Goal: Transaction & Acquisition: Purchase product/service

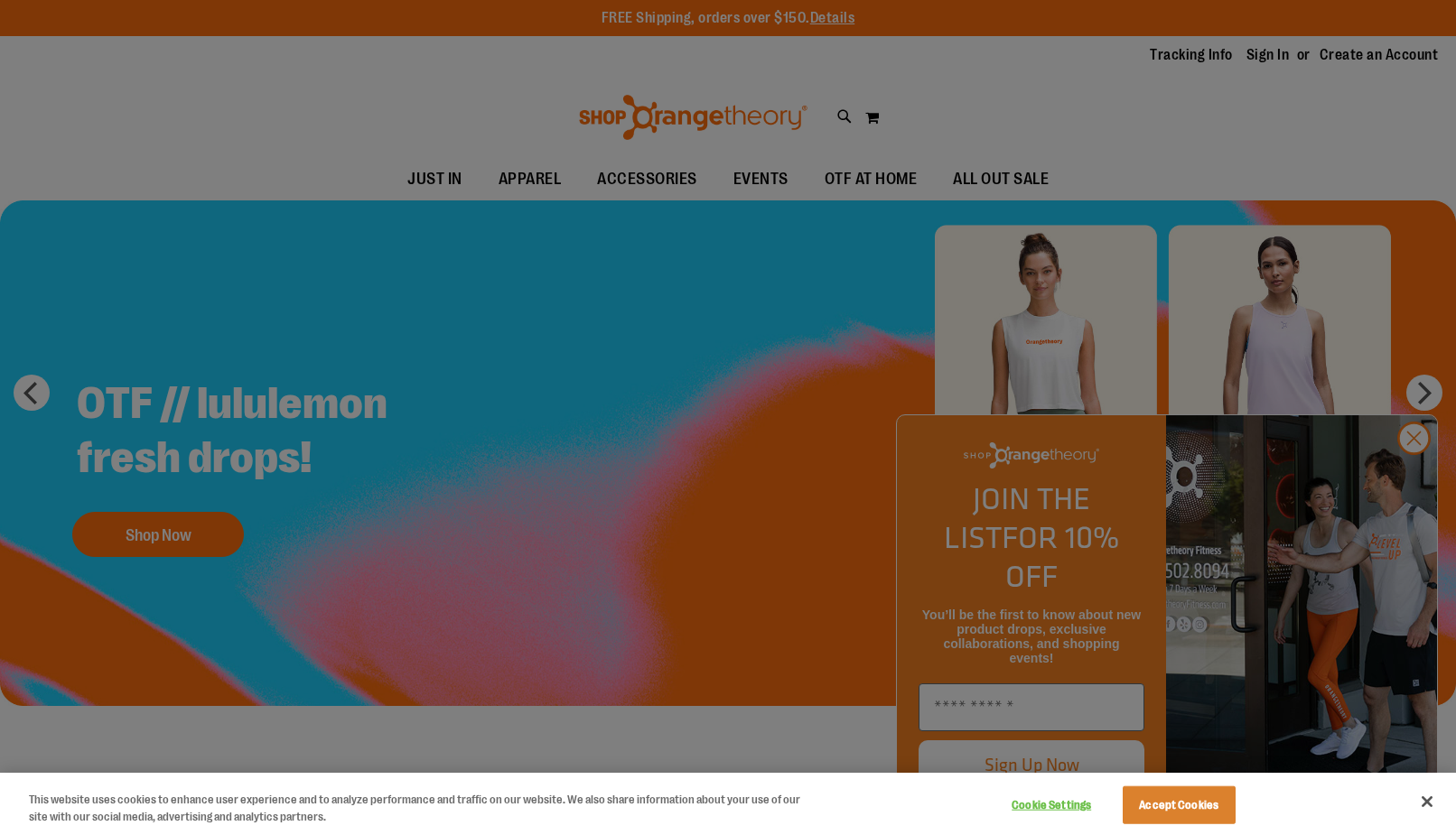
click at [1407, 478] on div at bounding box center [728, 417] width 1456 height 835
click at [488, 180] on div at bounding box center [728, 417] width 1456 height 835
click at [1424, 806] on button "Close" at bounding box center [1427, 801] width 40 height 40
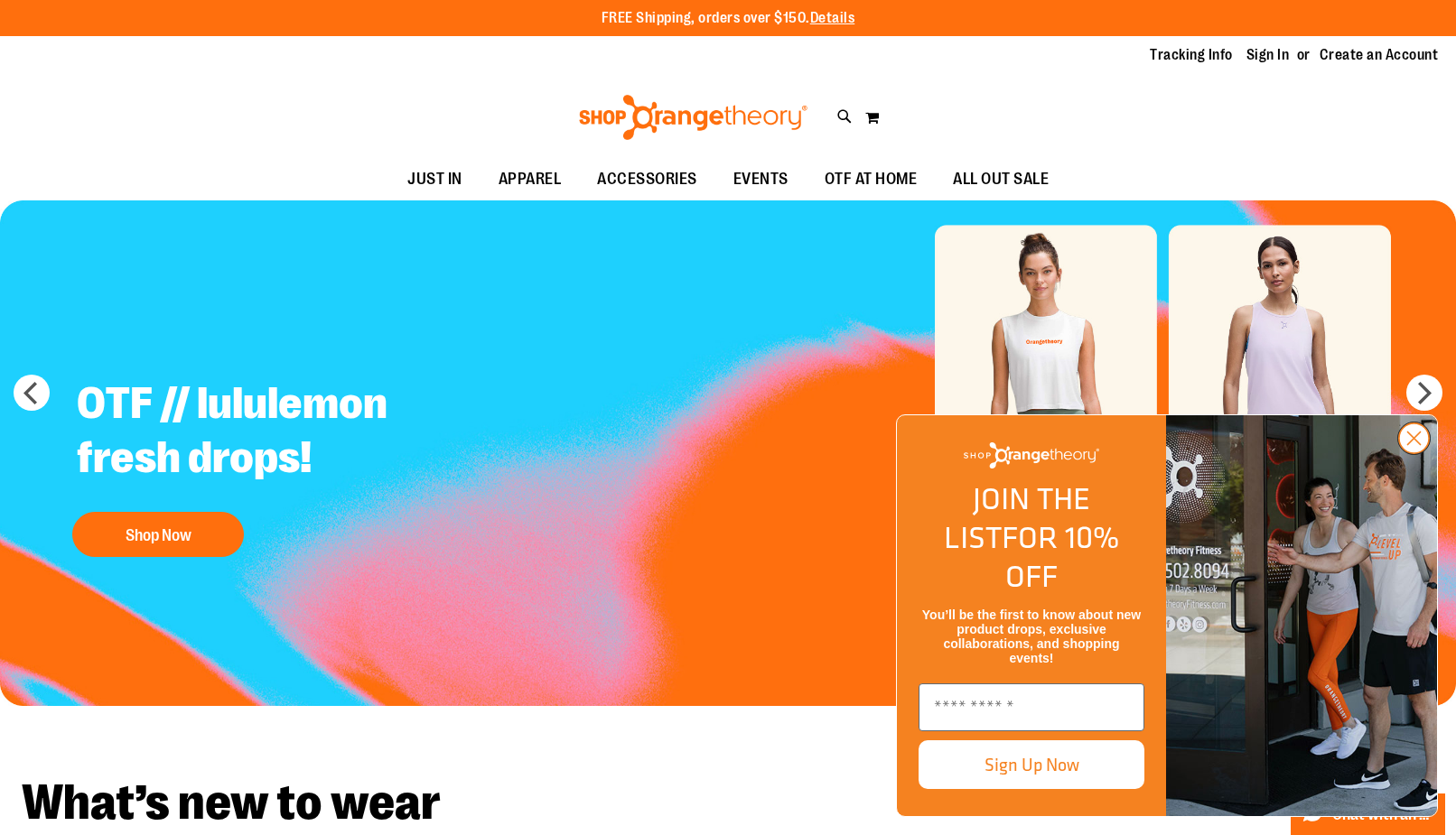
click at [1416, 453] on circle "Close dialog" at bounding box center [1413, 438] width 30 height 30
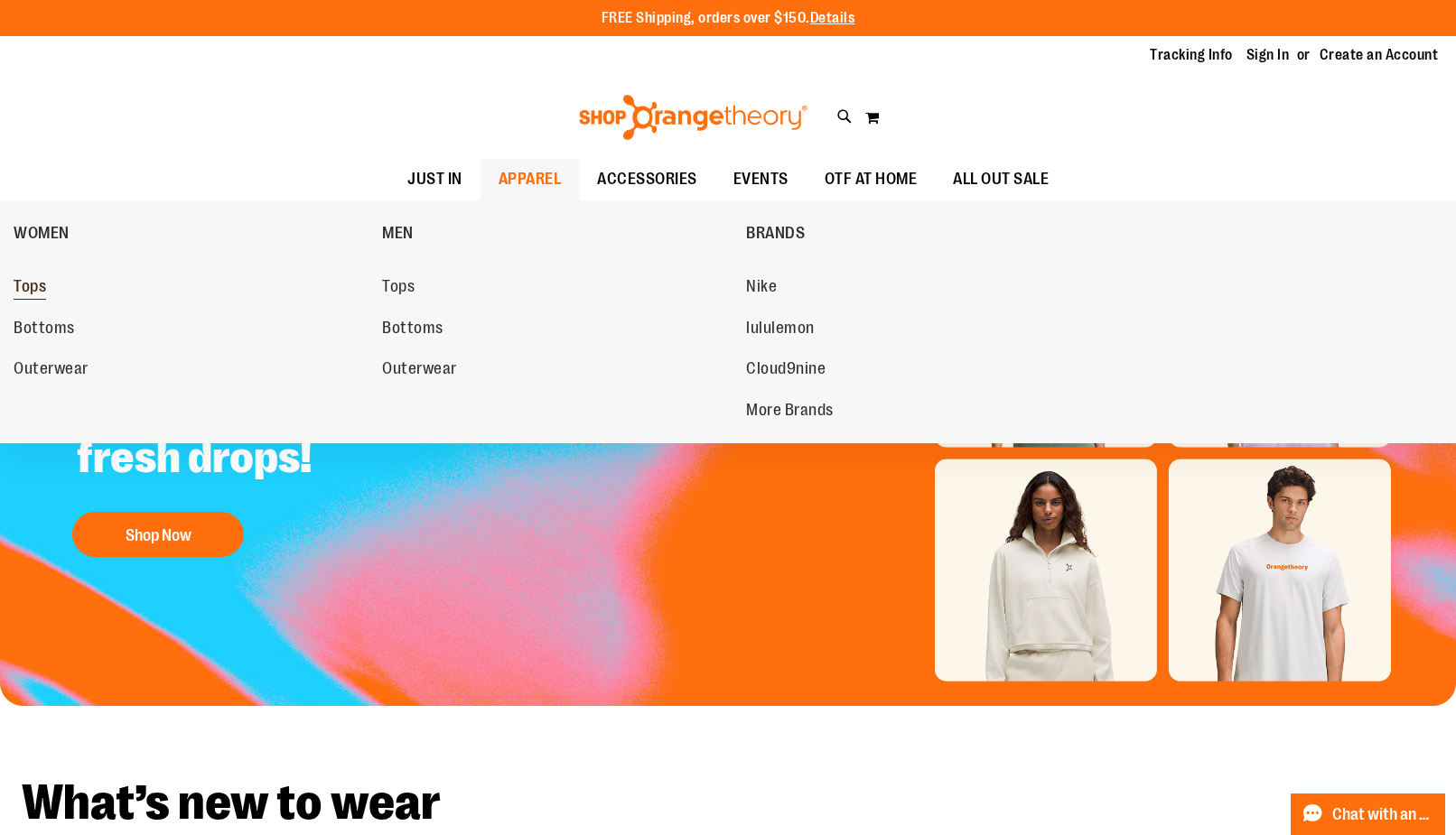
click at [28, 277] on link "Tops" at bounding box center [188, 287] width 350 height 33
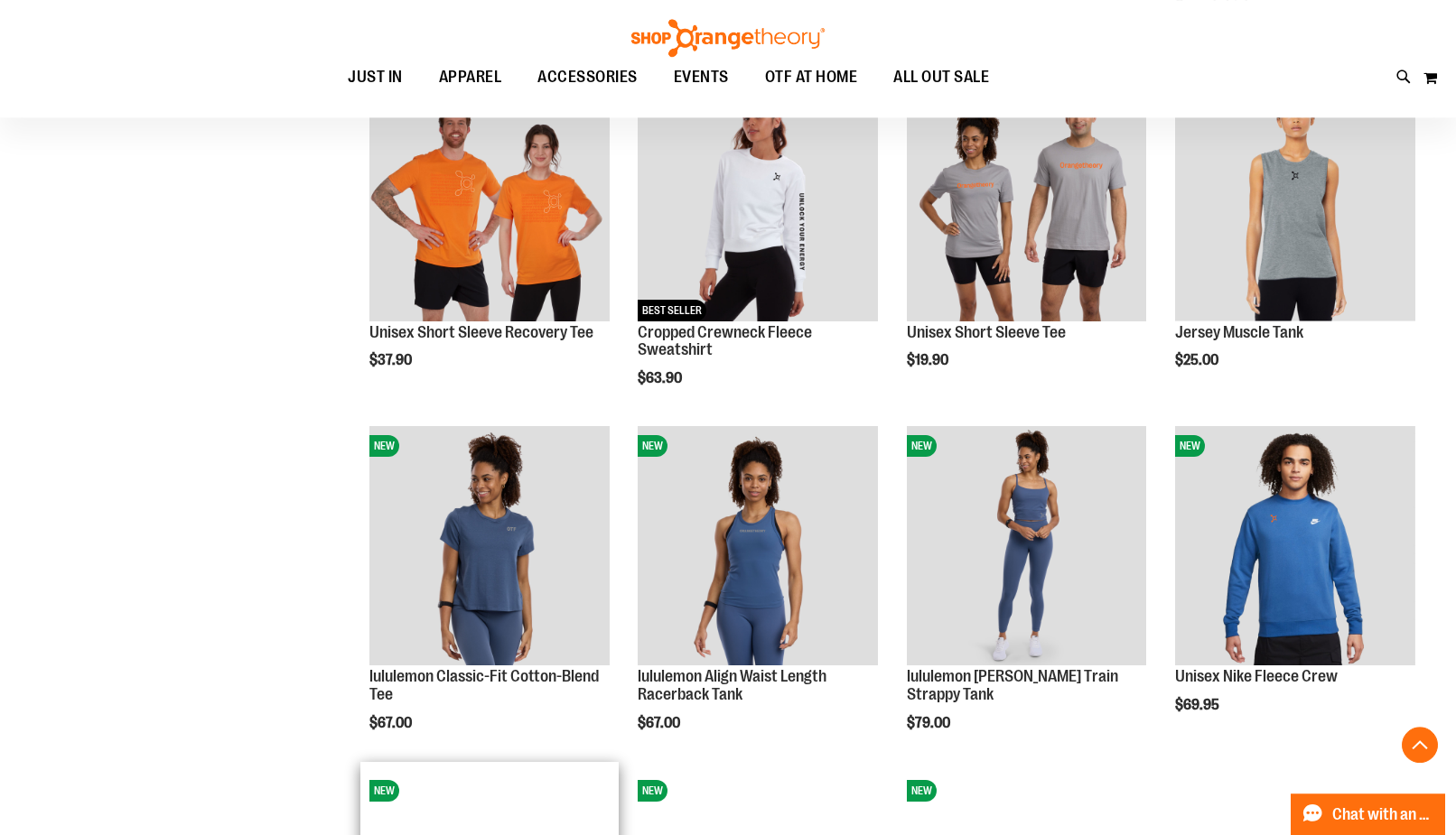
scroll to position [1657, 0]
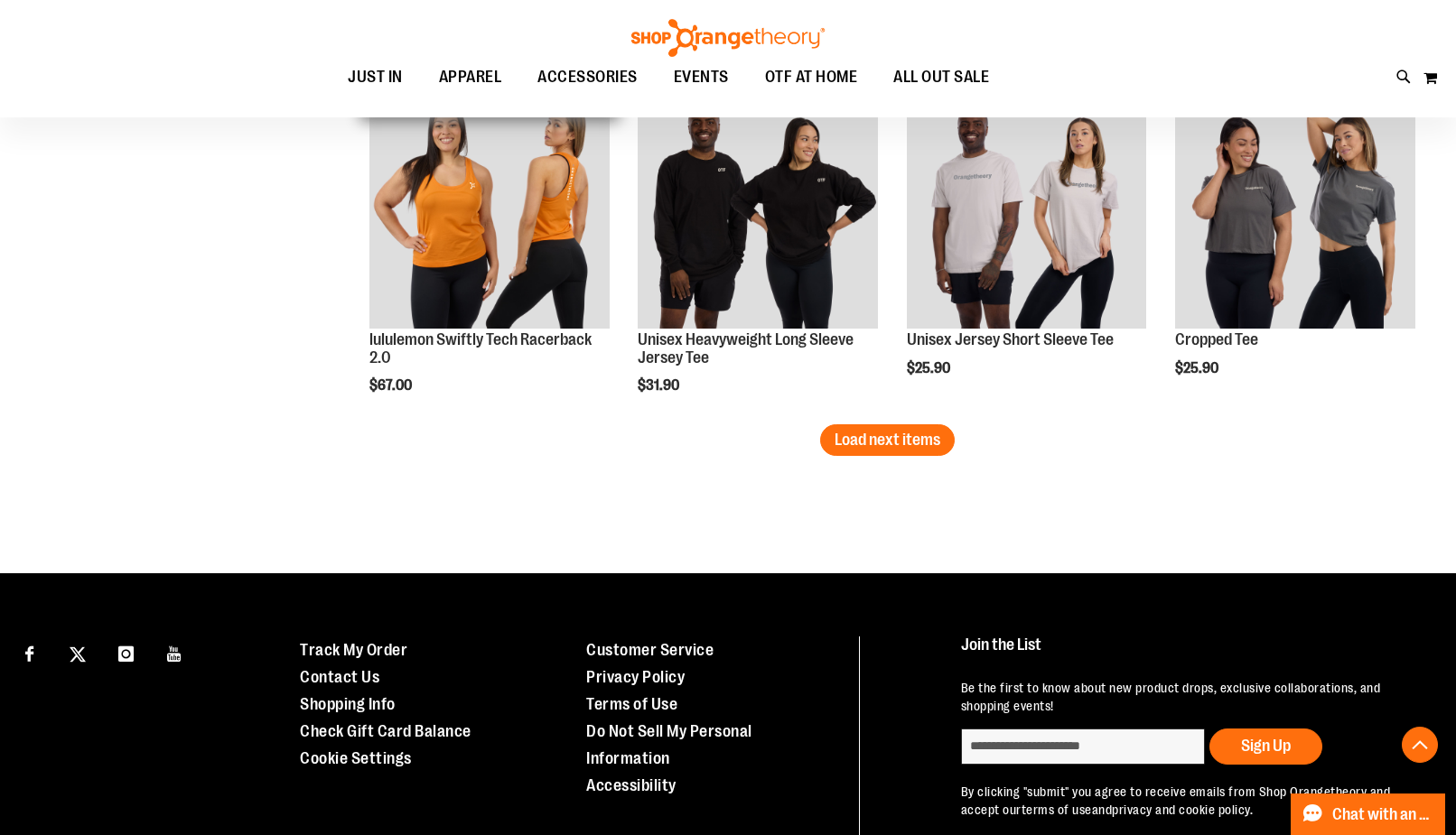
scroll to position [3038, 0]
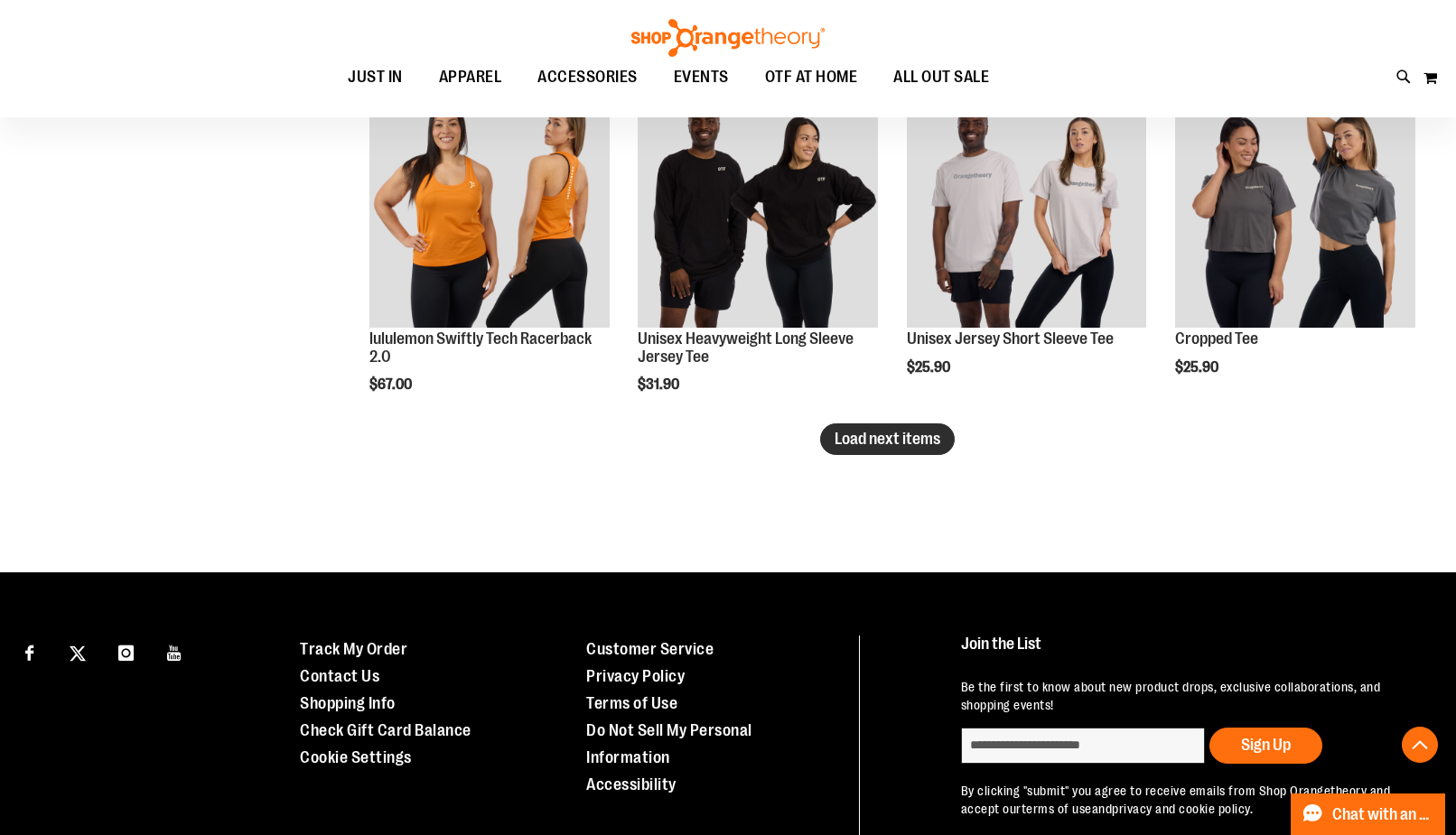
click at [910, 430] on button "Load next items" at bounding box center [887, 439] width 135 height 32
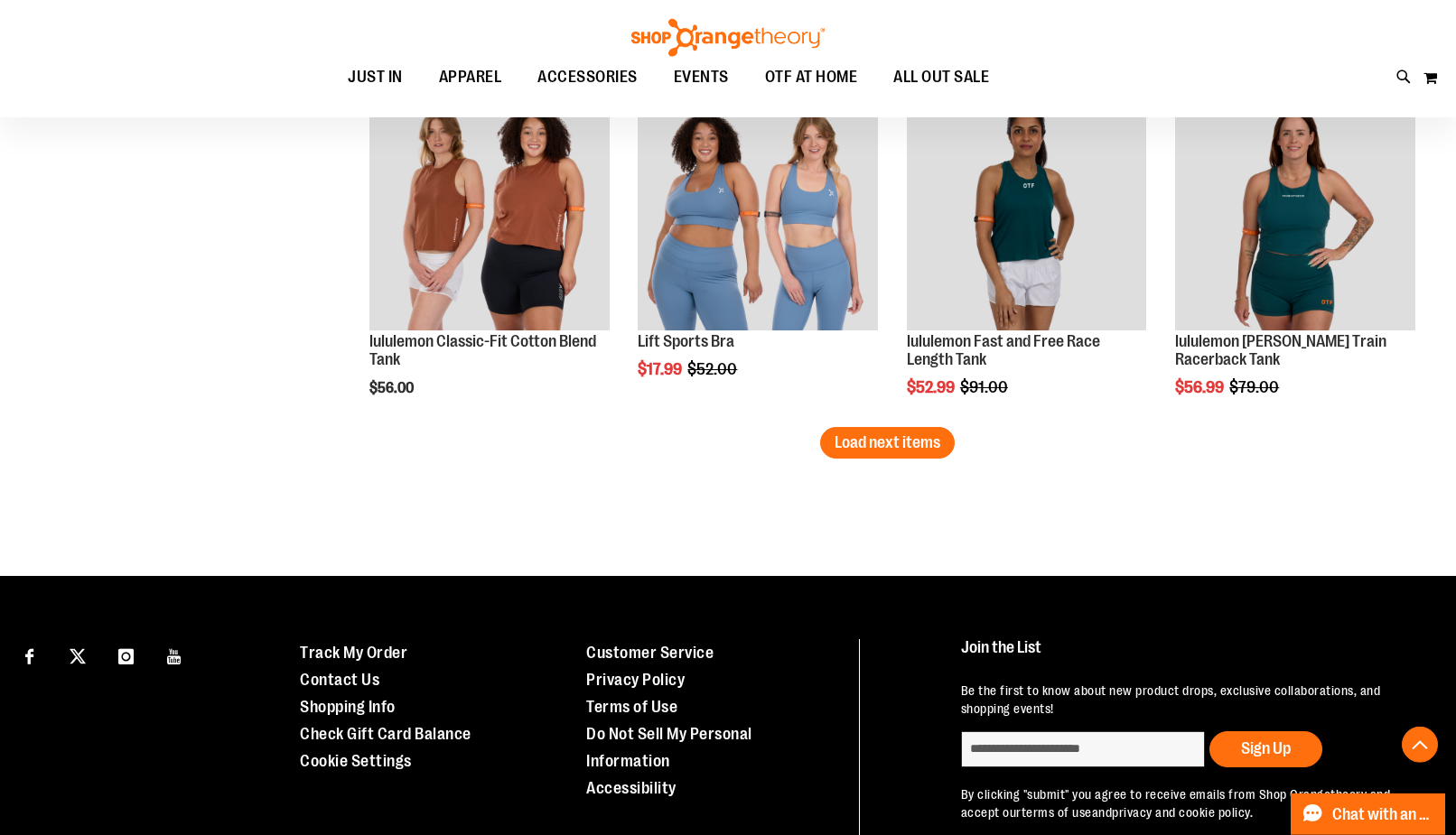
scroll to position [3960, 0]
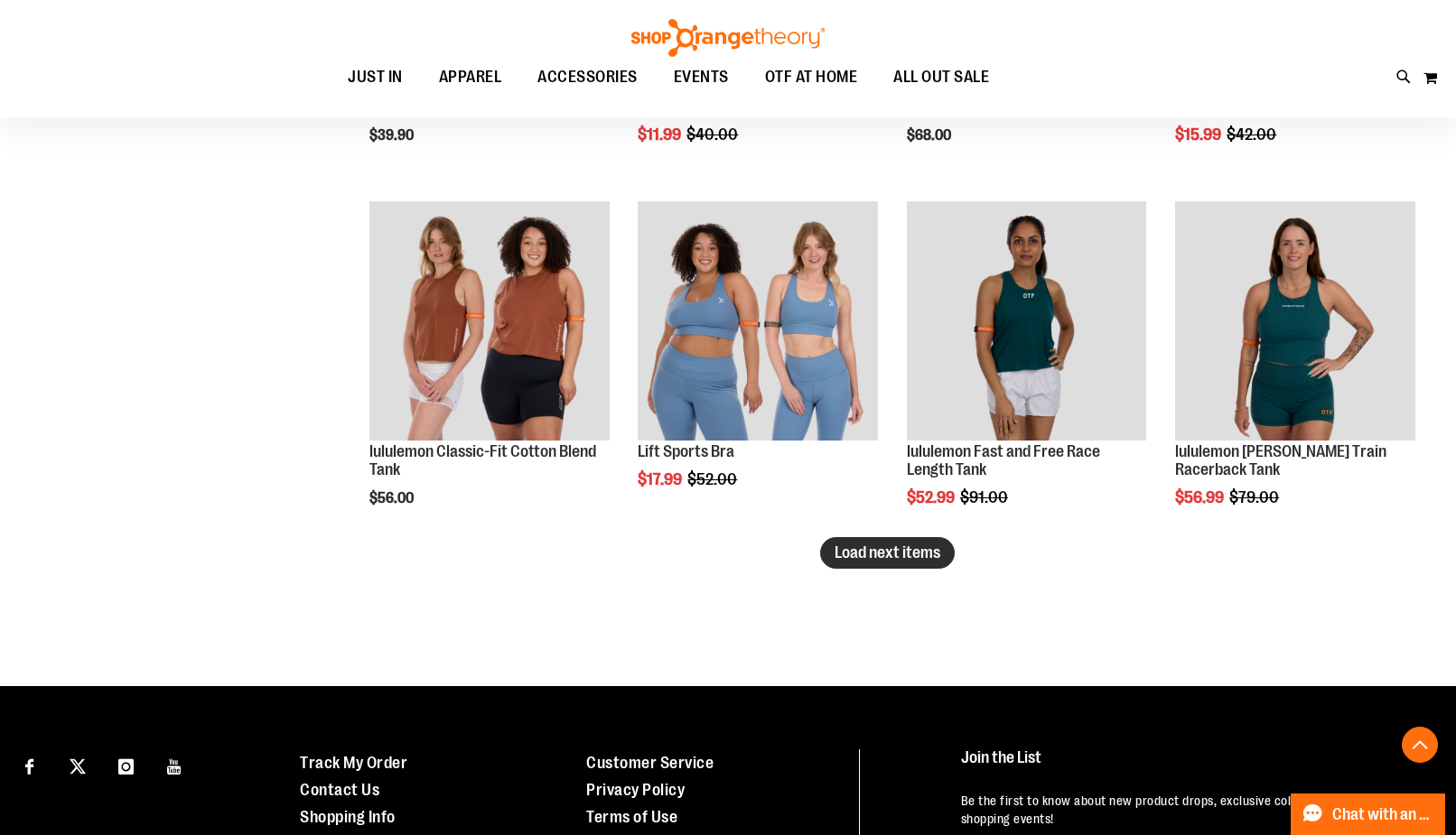
click at [937, 555] on span "Load next items" at bounding box center [887, 553] width 106 height 18
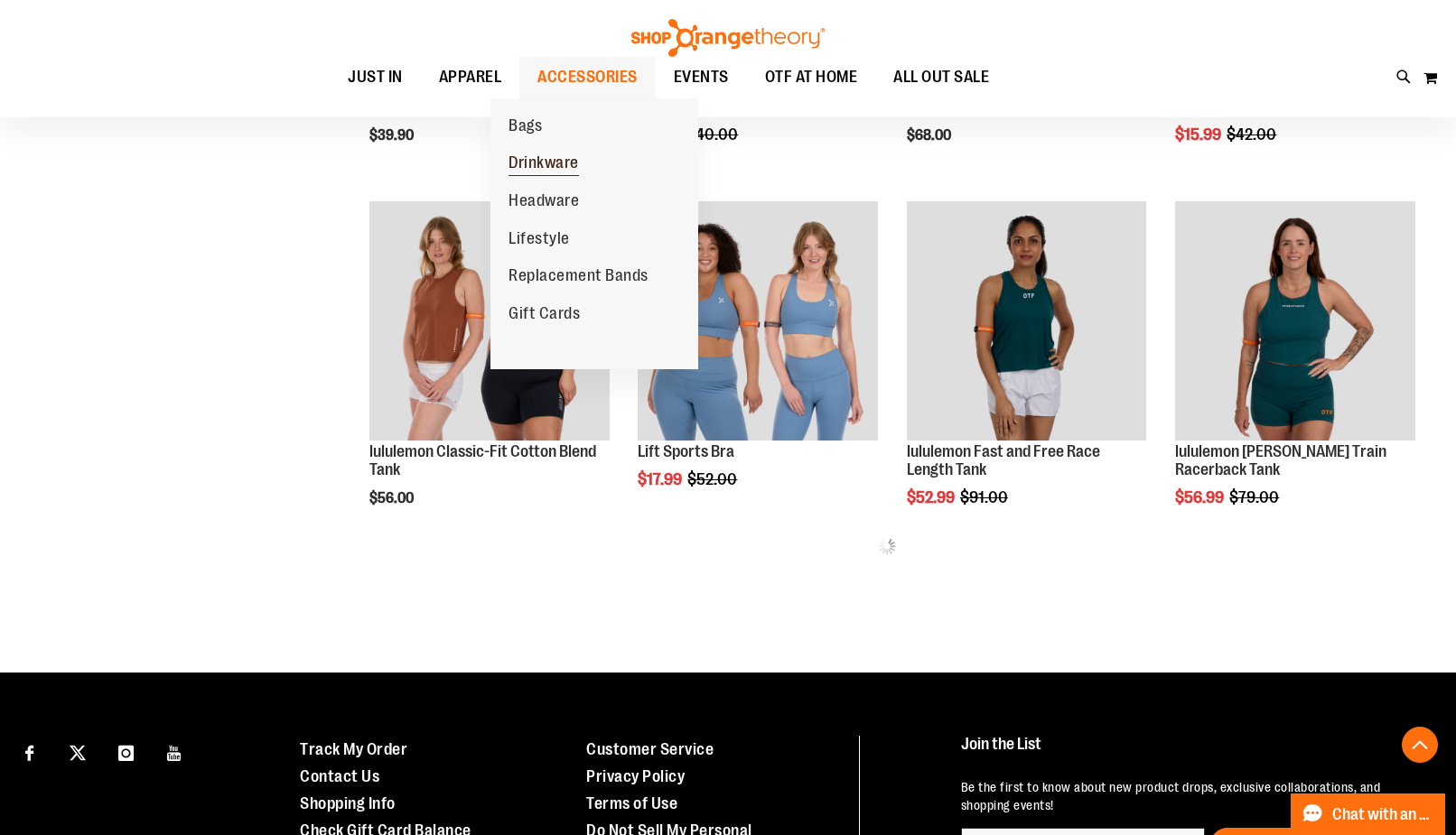
click at [559, 159] on span "Drinkware" at bounding box center [543, 164] width 71 height 22
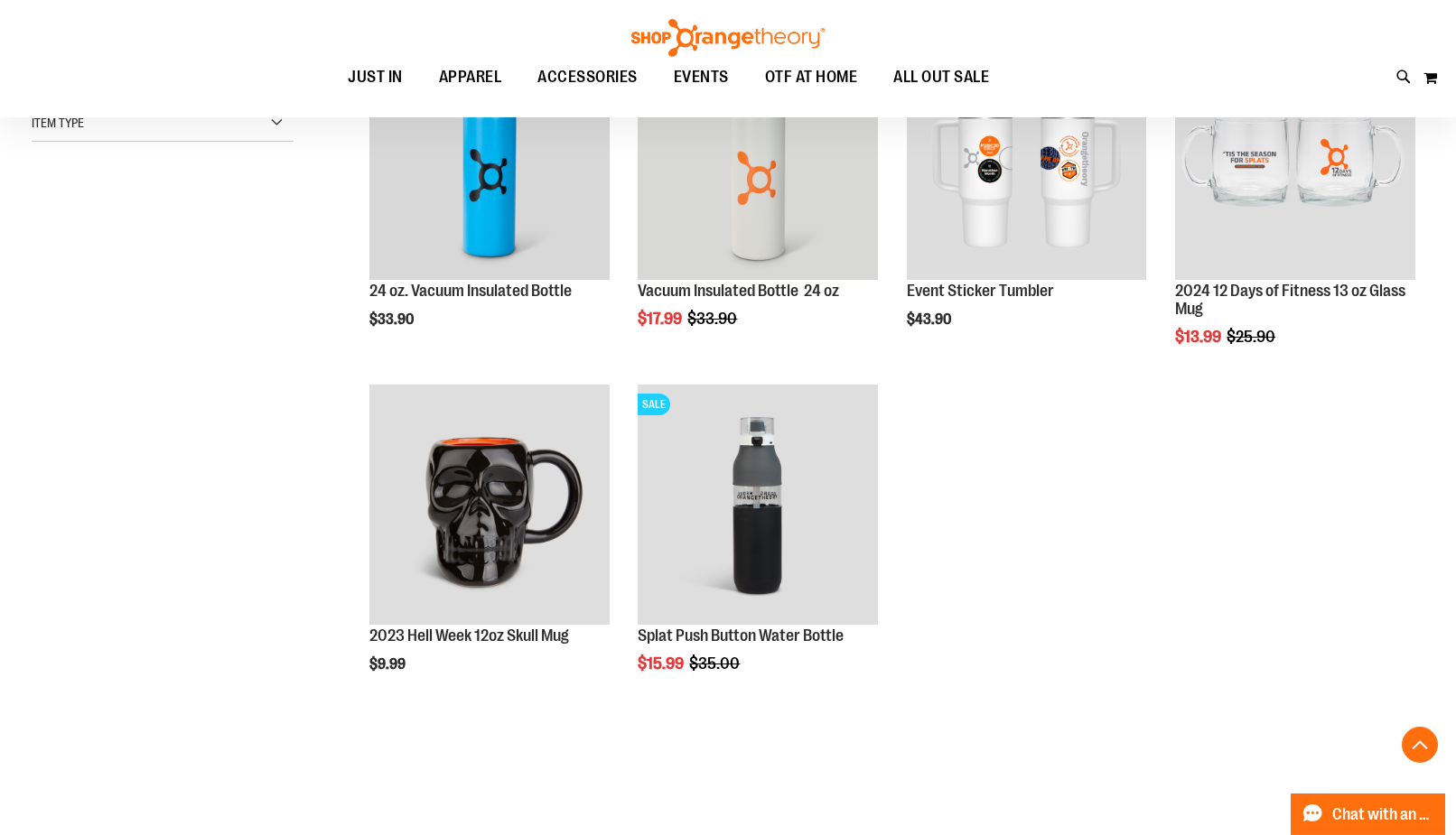
scroll to position [183, 0]
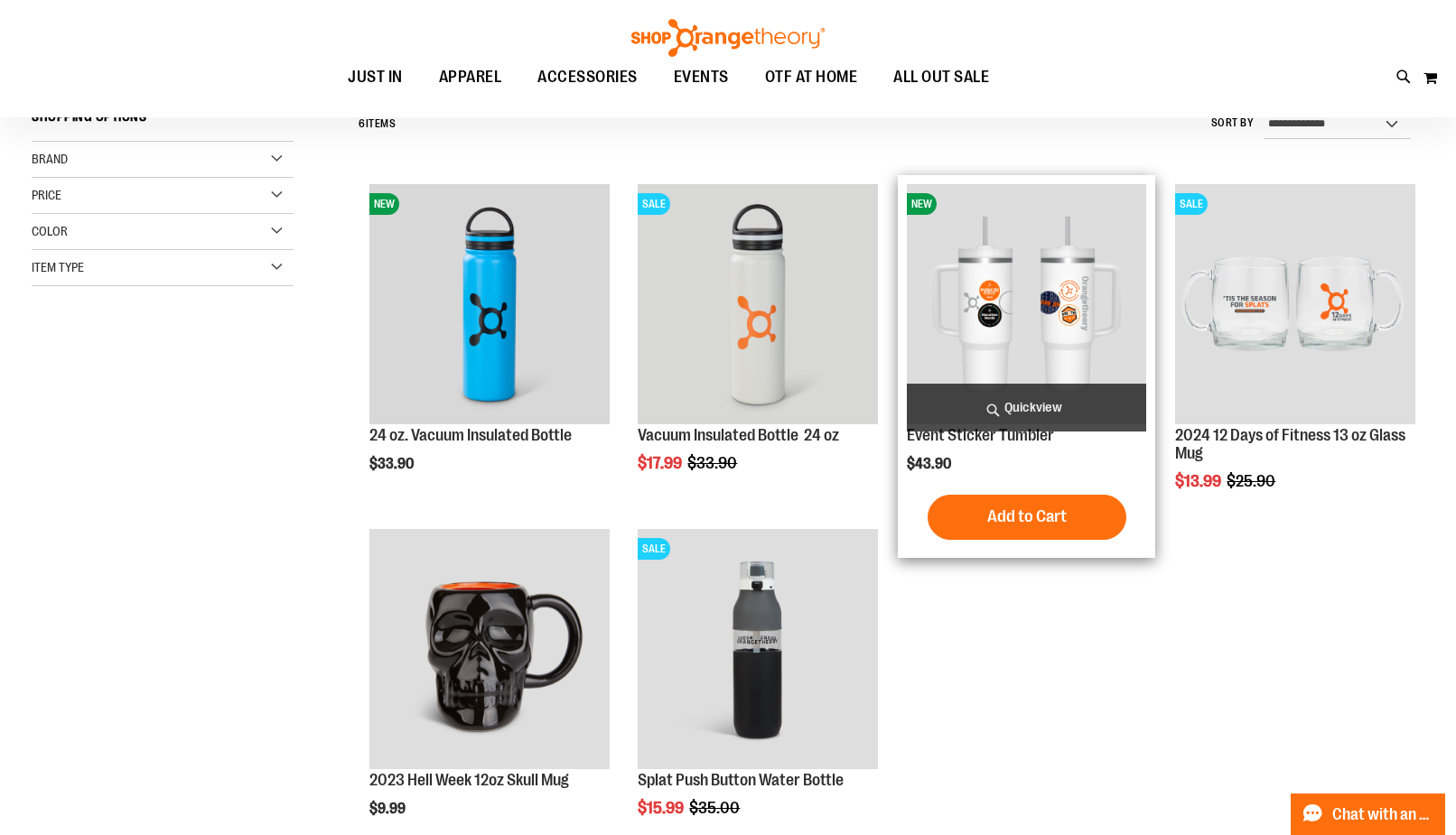
click at [1049, 326] on img "product" at bounding box center [1027, 305] width 241 height 241
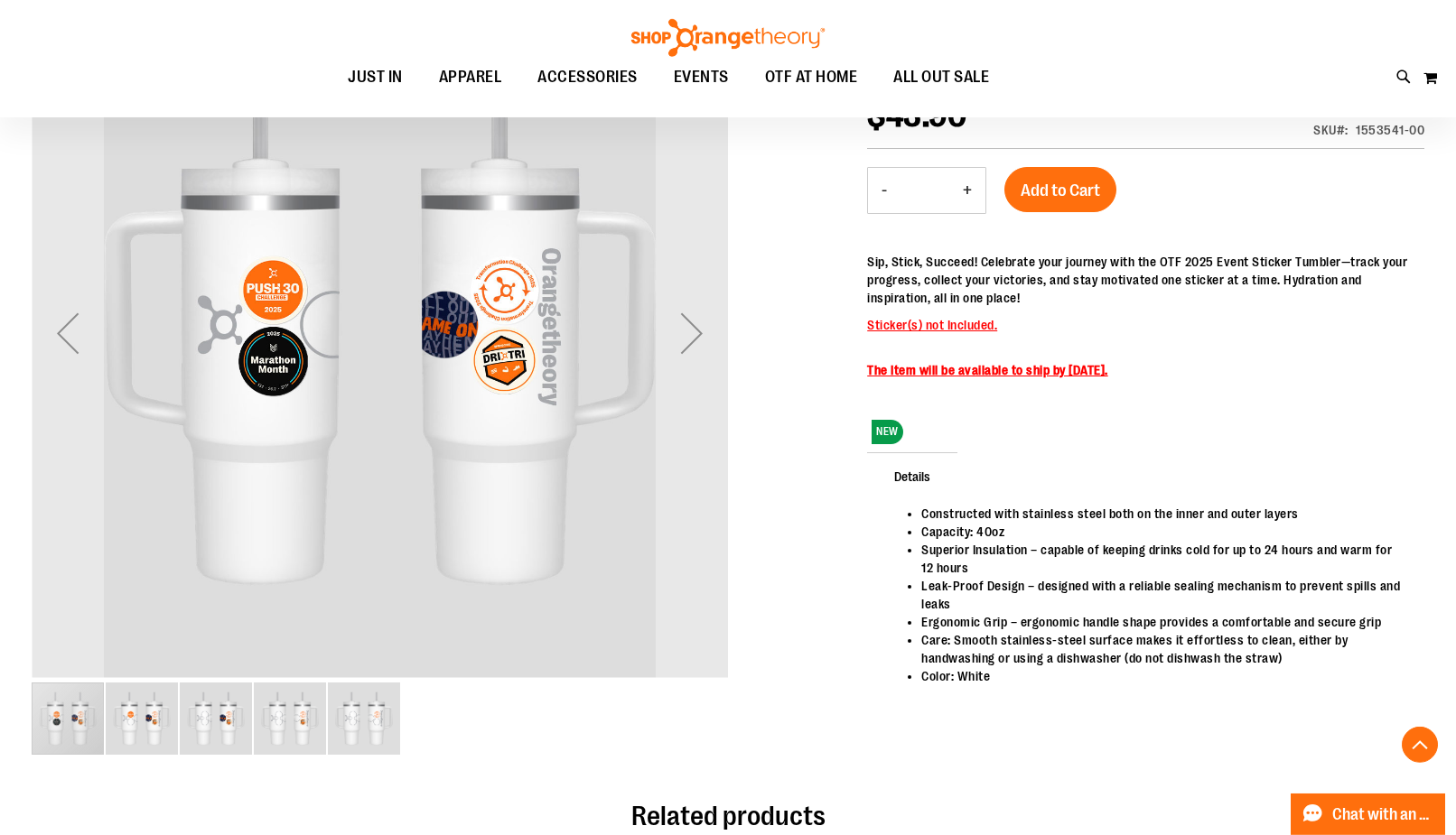
scroll to position [368, 0]
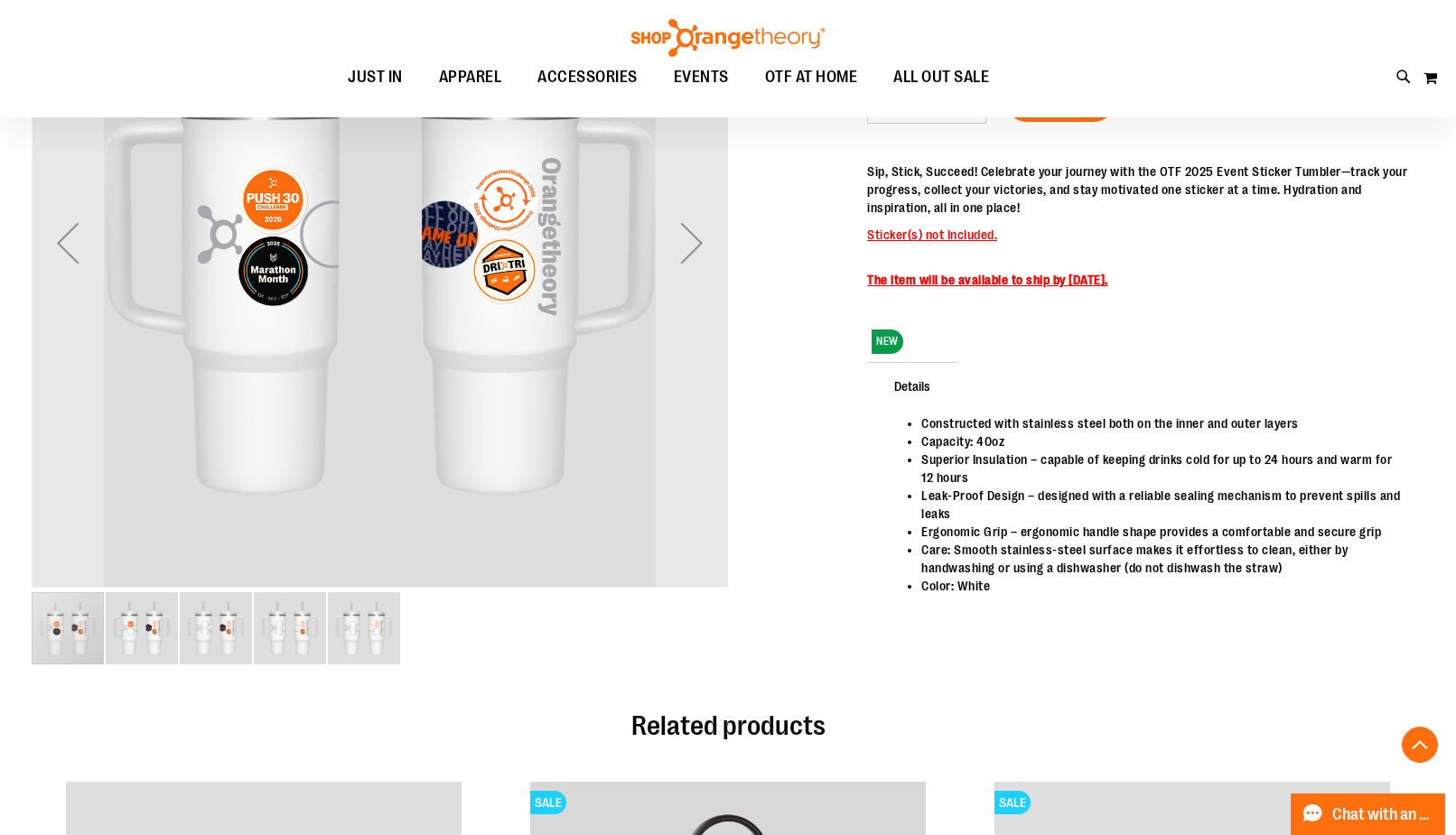
click at [75, 627] on div "carousel" at bounding box center [68, 628] width 72 height 72
click at [159, 633] on img "image 2 of 5" at bounding box center [142, 628] width 72 height 72
click at [223, 627] on img "image 3 of 5" at bounding box center [215, 628] width 72 height 72
click at [307, 622] on img "image 4 of 5" at bounding box center [290, 628] width 72 height 72
click at [373, 626] on img "image 5 of 5" at bounding box center [364, 628] width 72 height 72
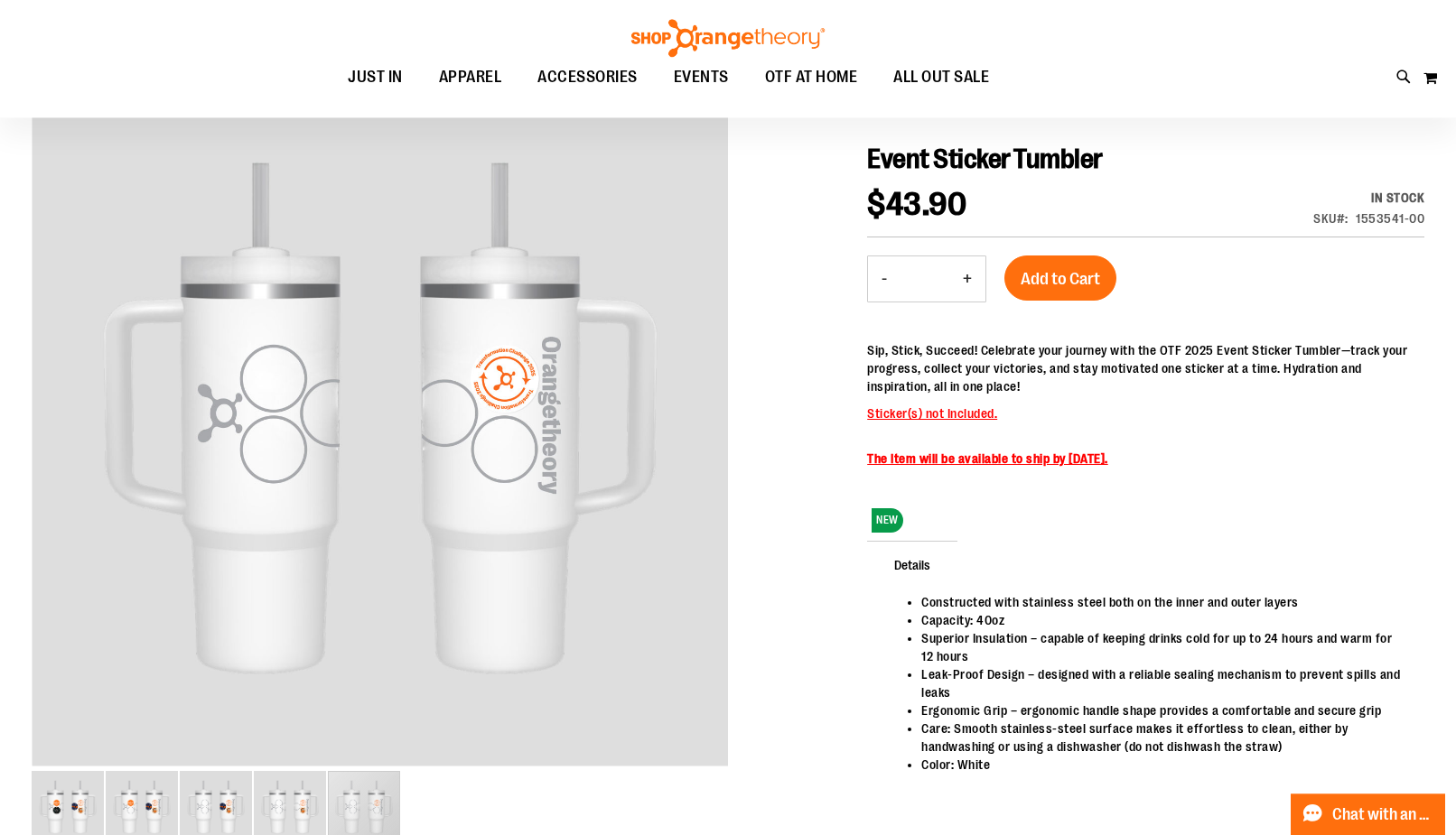
scroll to position [183, 0]
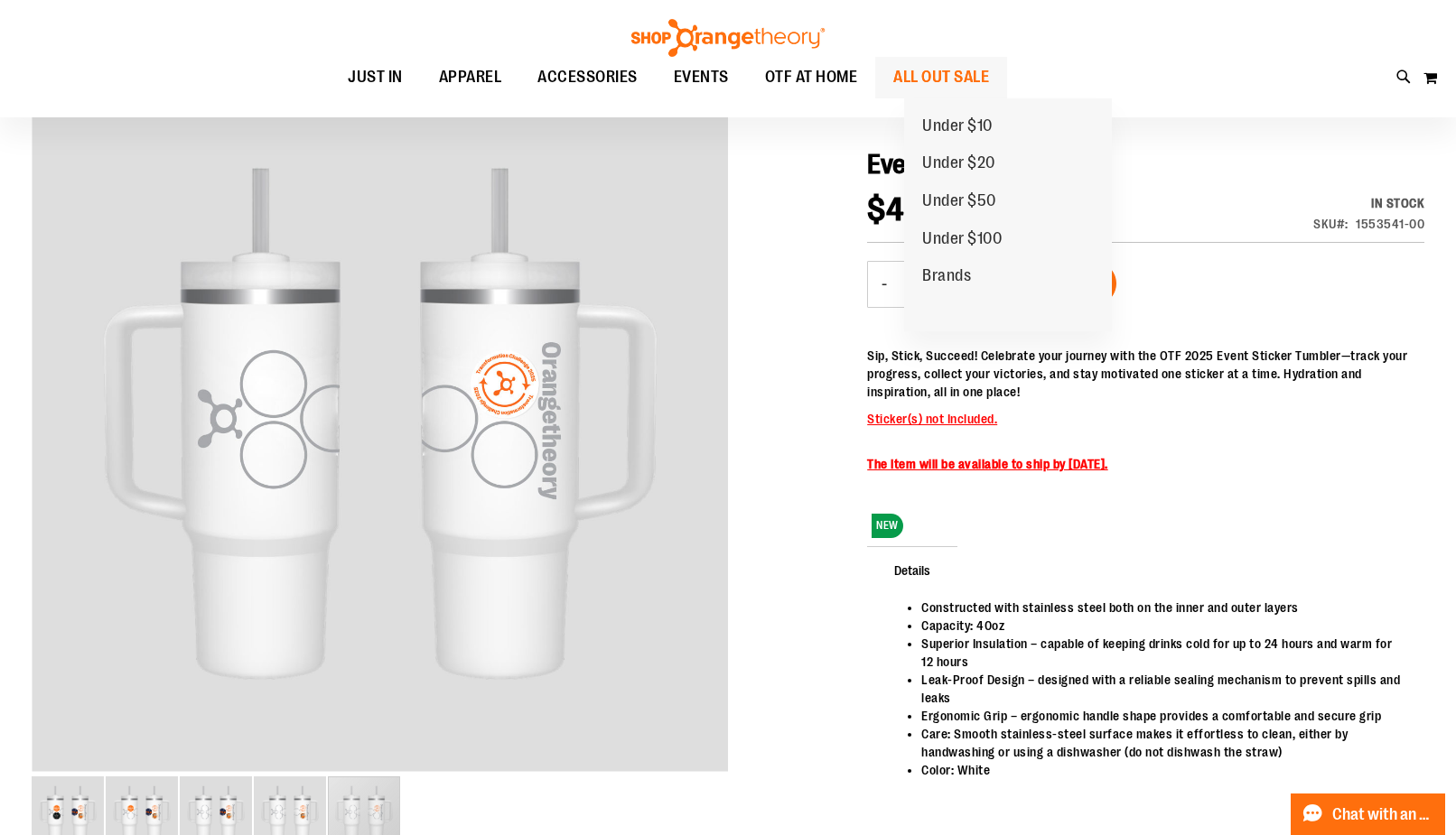
click at [975, 79] on span "ALL OUT SALE" at bounding box center [941, 78] width 96 height 41
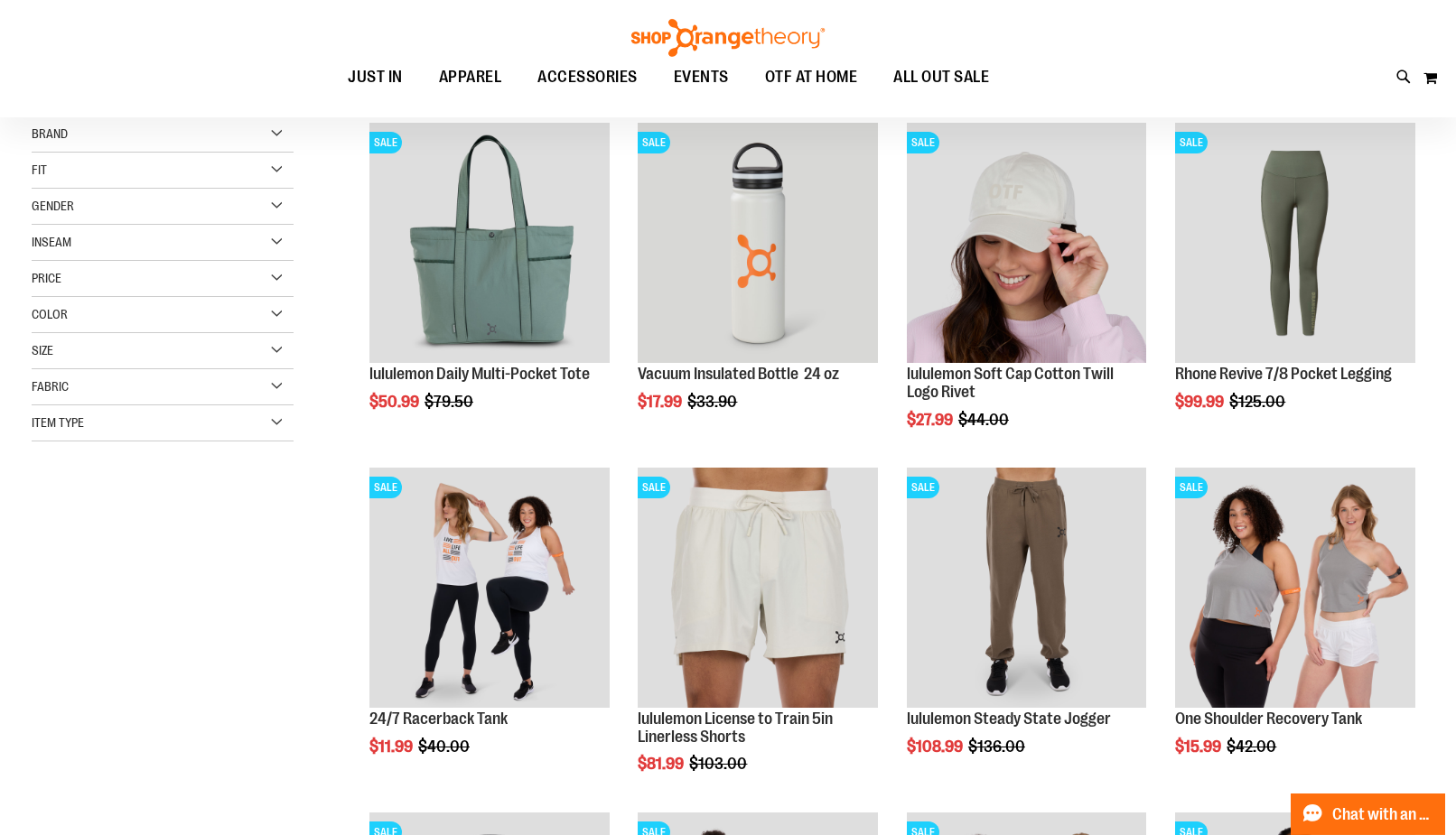
scroll to position [275, 0]
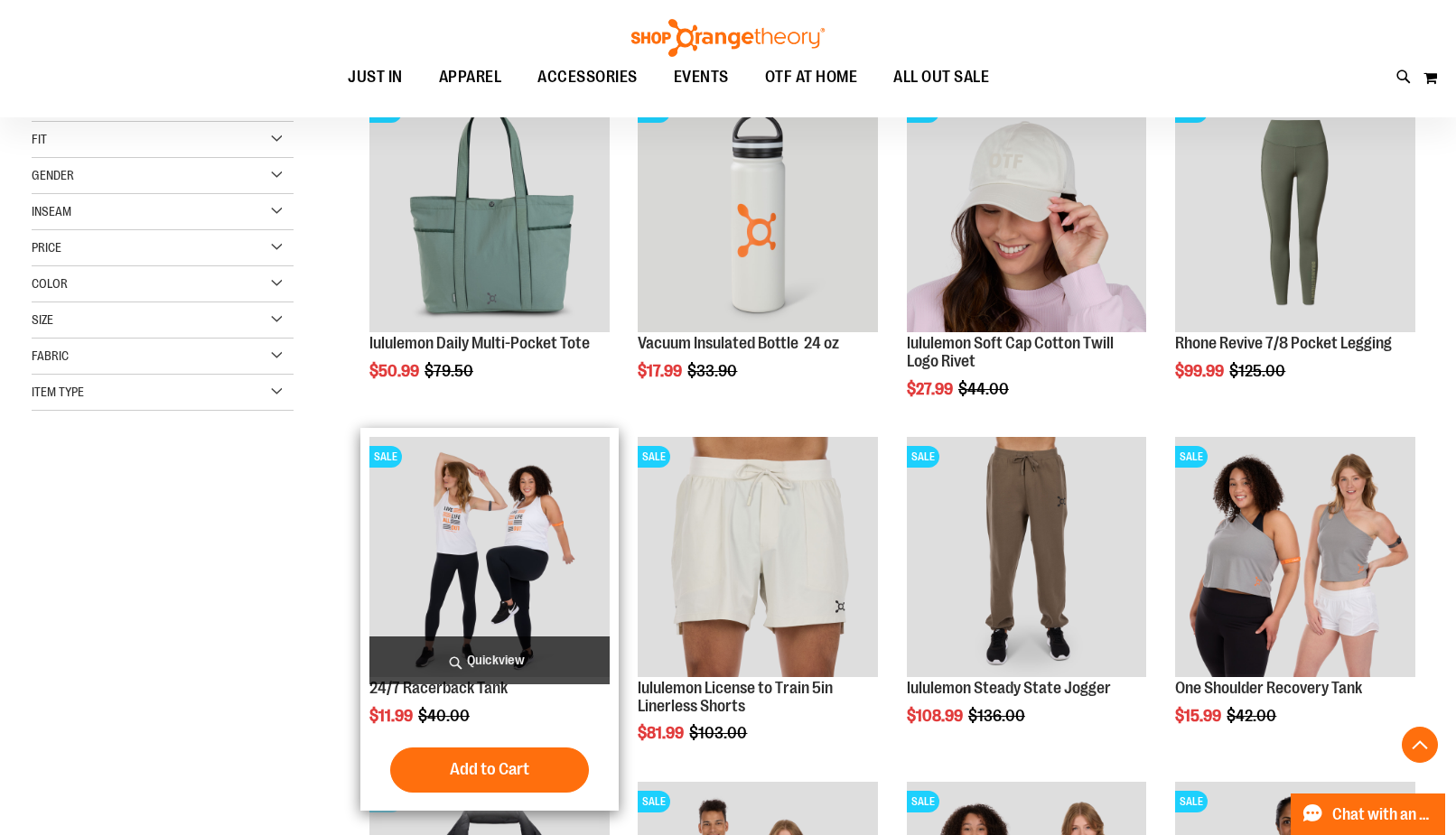
click at [495, 563] on img "product" at bounding box center [490, 558] width 241 height 241
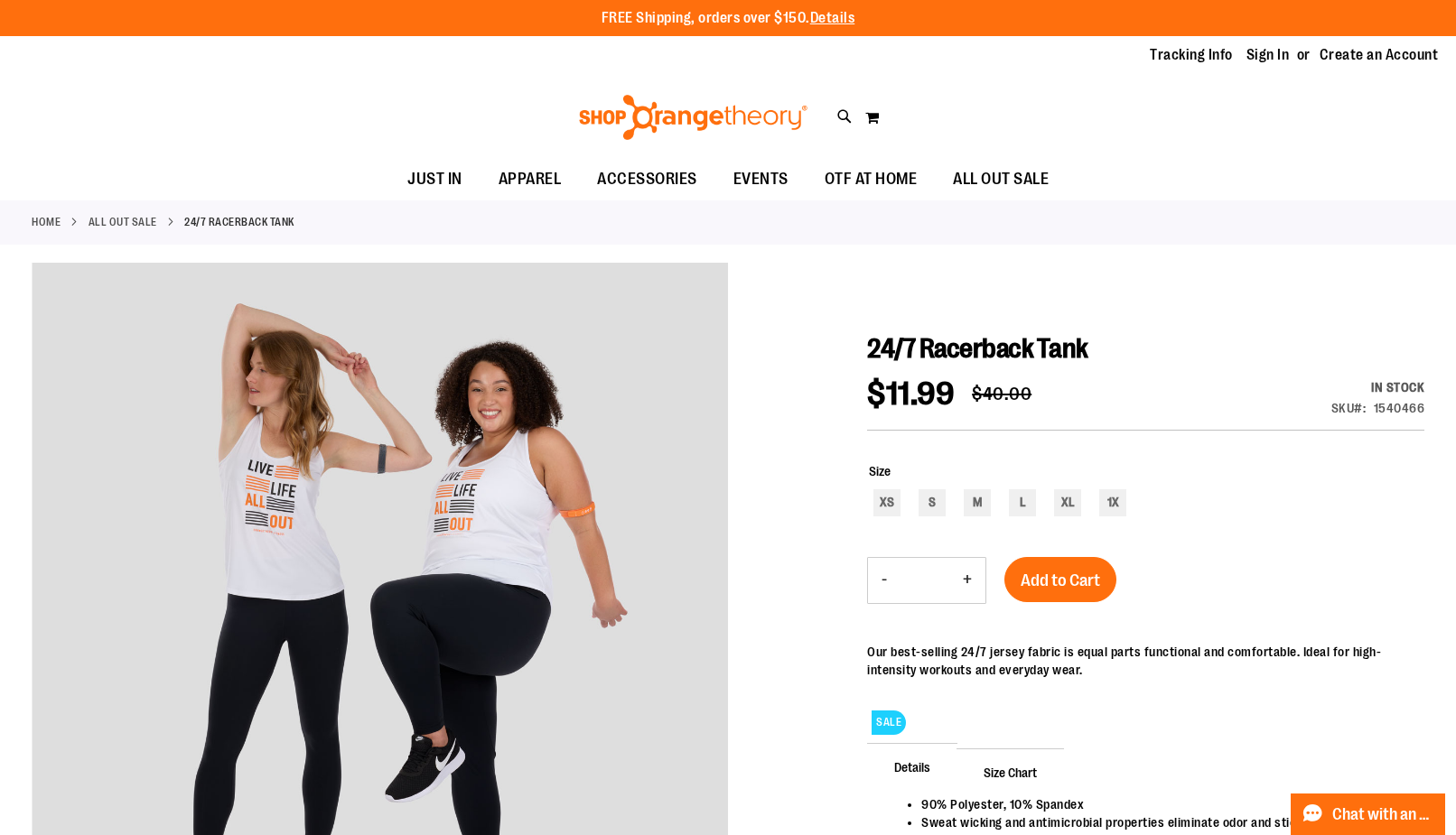
click at [142, 223] on link "ALL OUT SALE" at bounding box center [122, 222] width 69 height 16
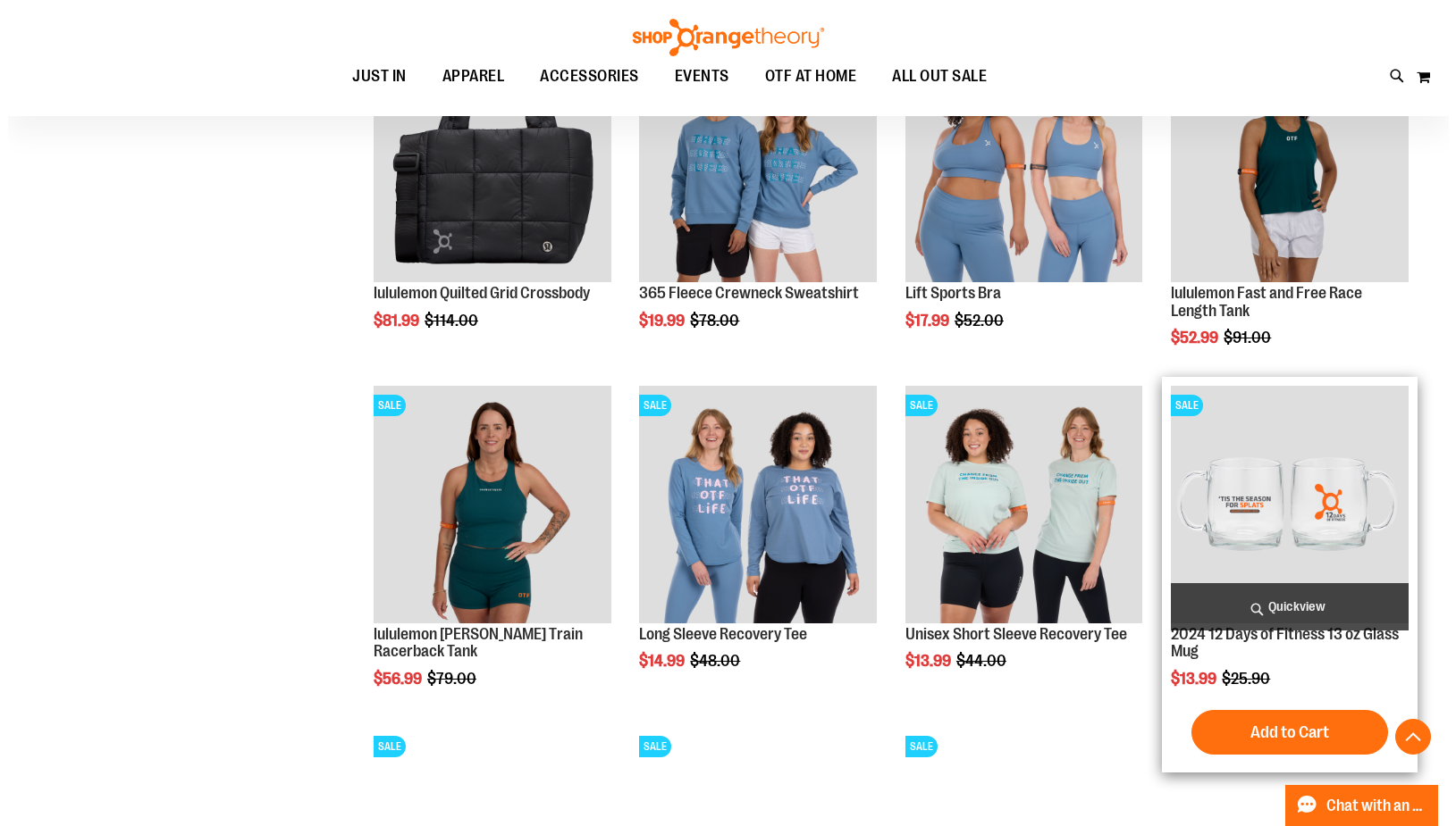
scroll to position [895, 0]
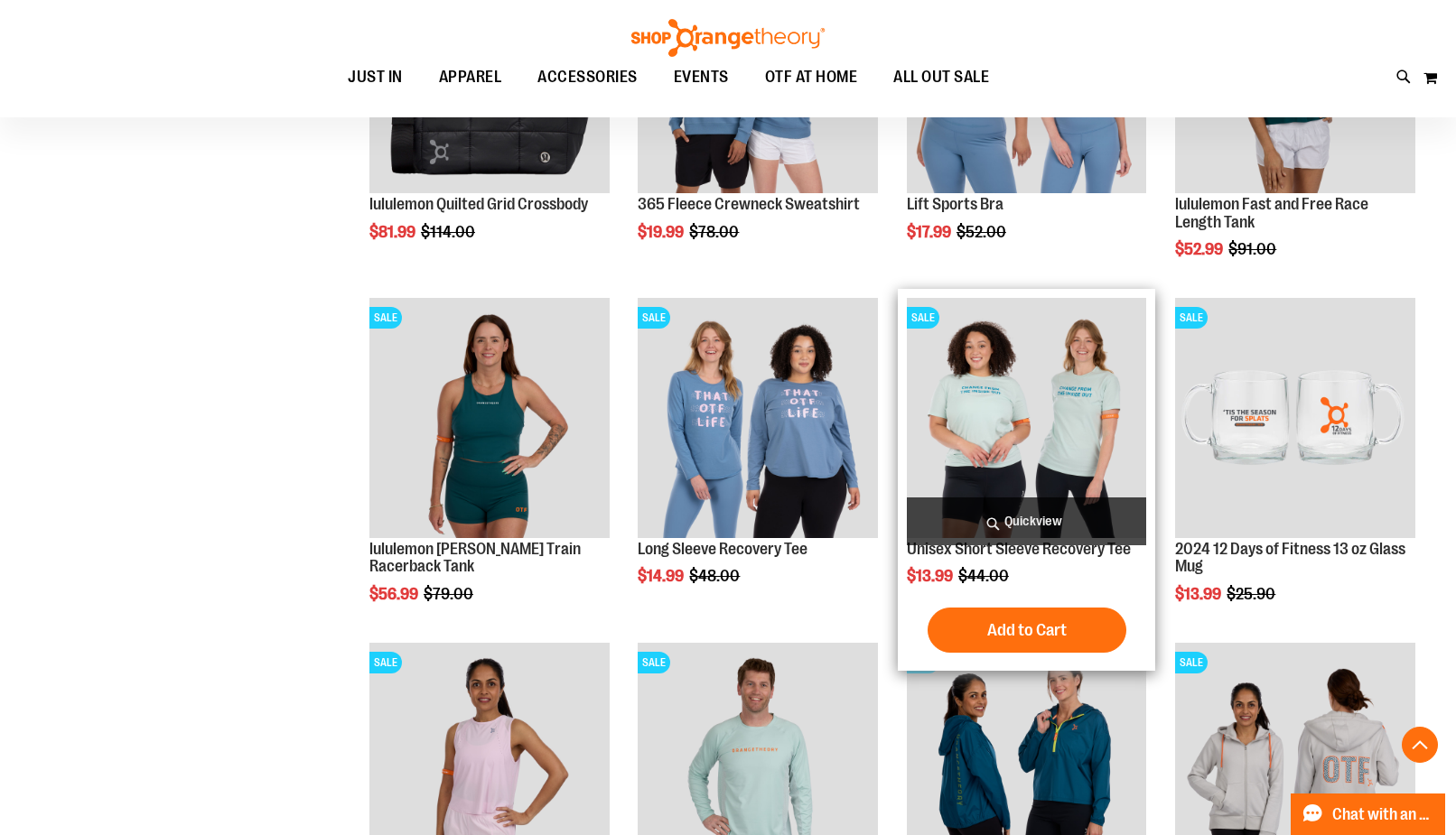
click at [996, 516] on span "Quickview" at bounding box center [1027, 521] width 241 height 48
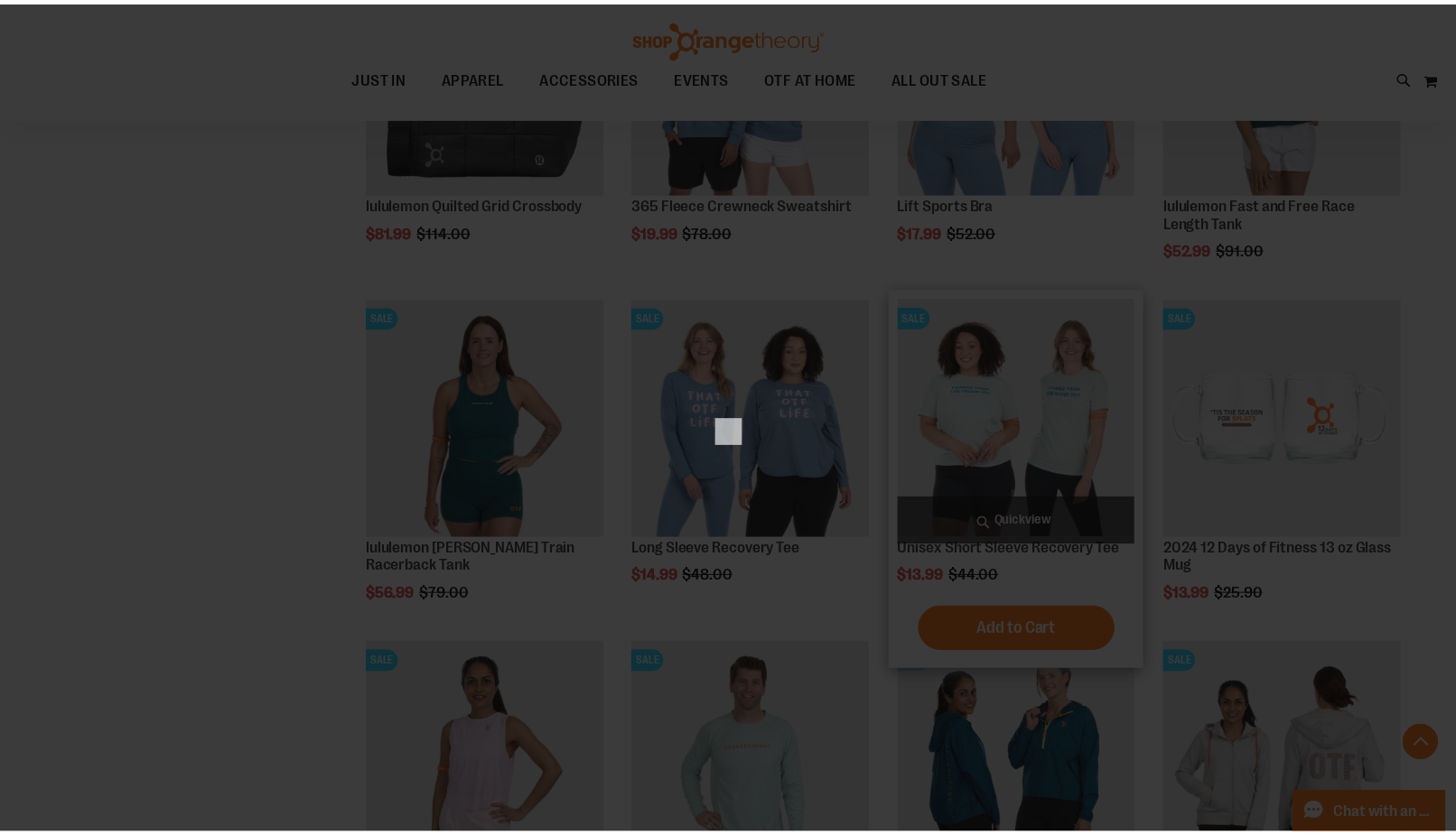
scroll to position [0, 0]
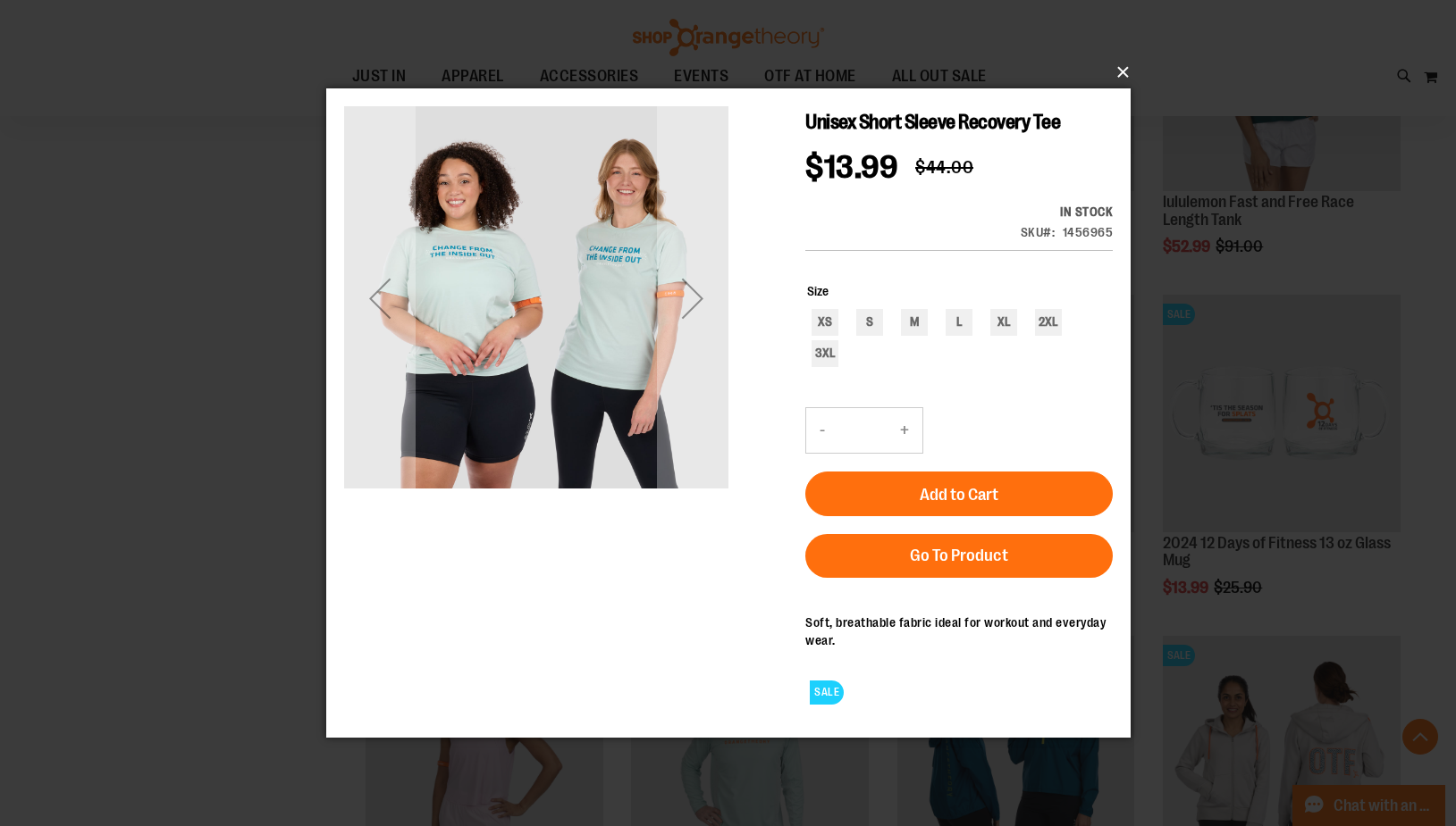
click at [1126, 70] on button "×" at bounding box center [733, 72] width 804 height 39
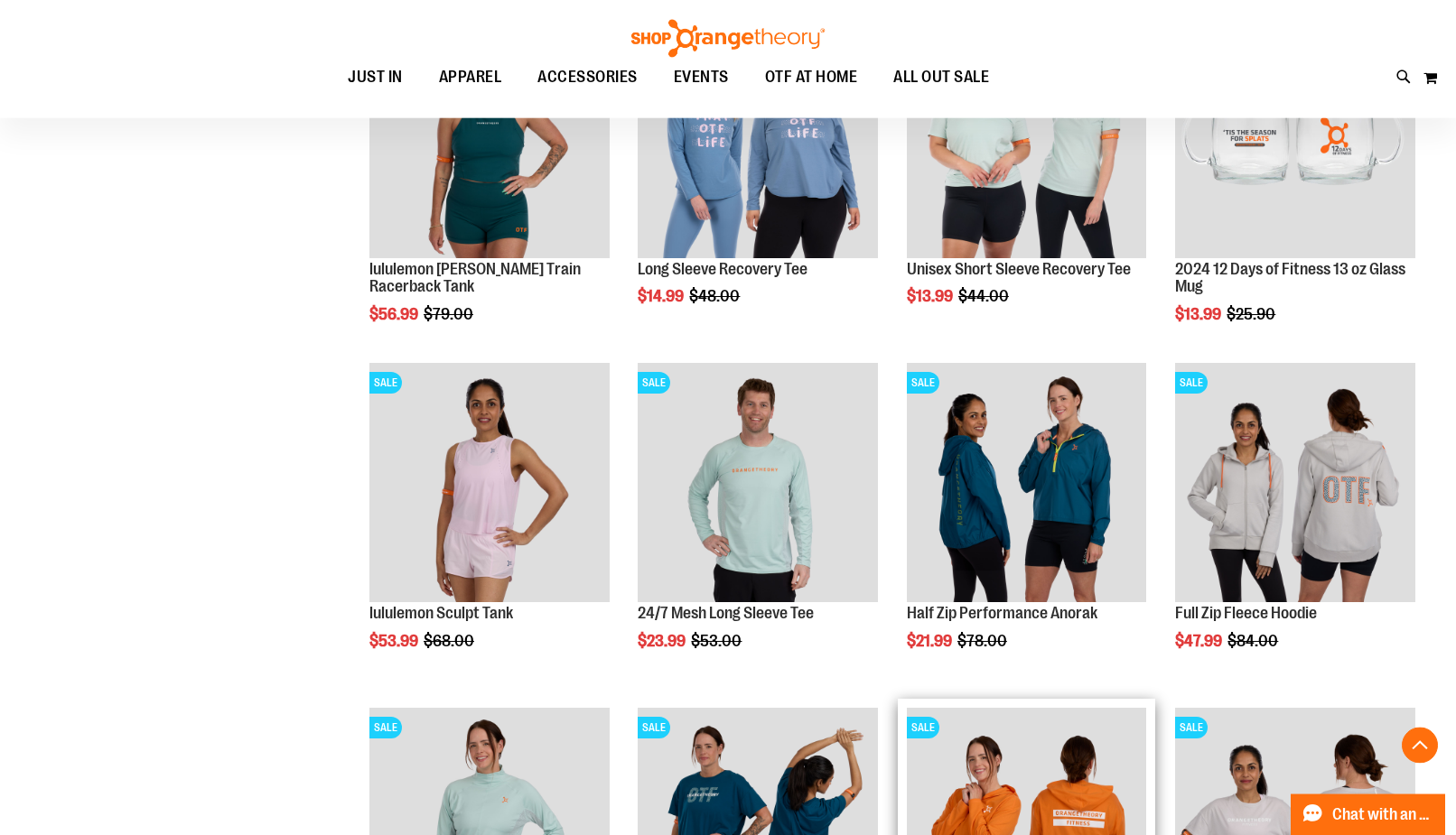
scroll to position [1273, 0]
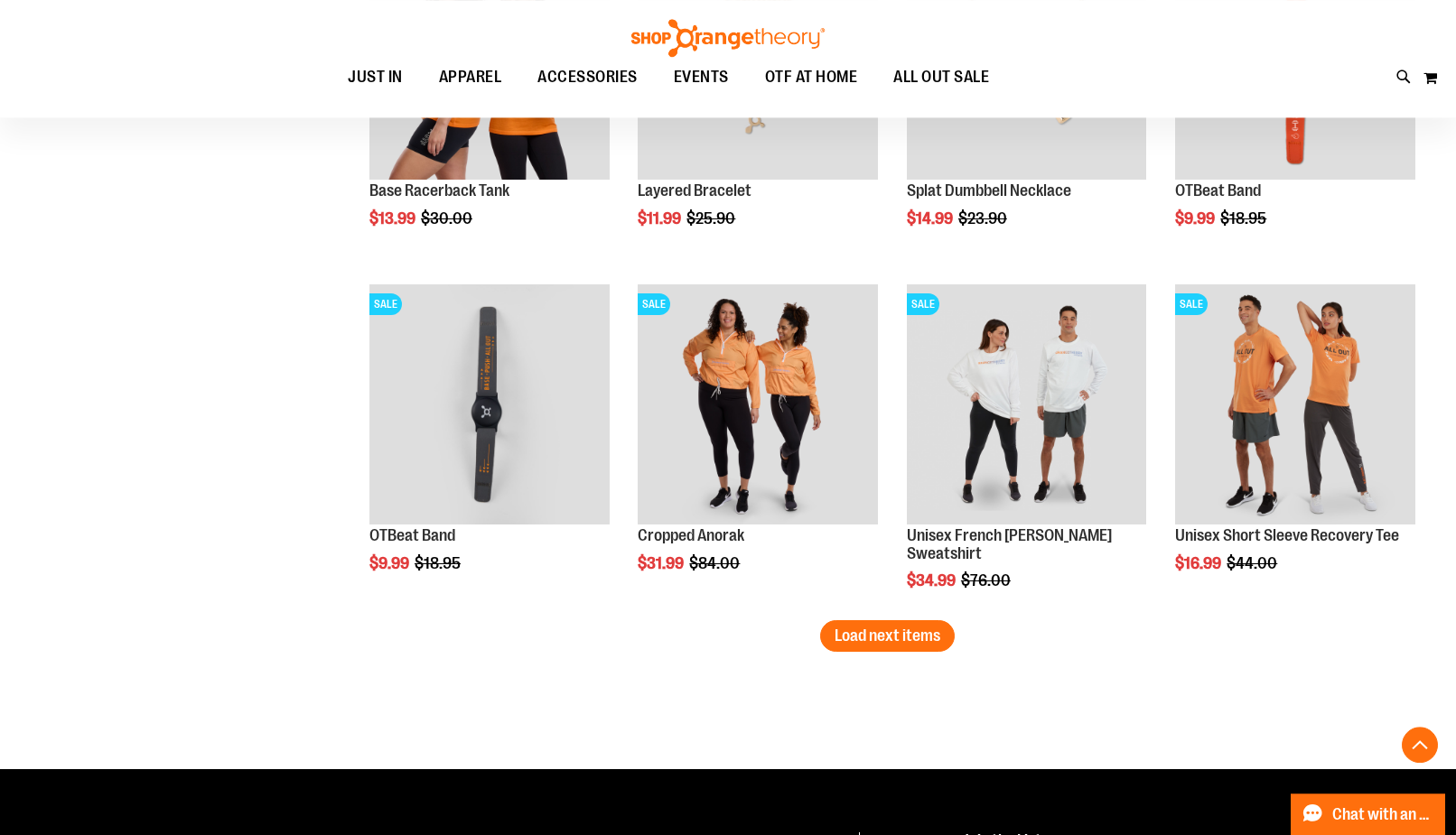
scroll to position [2654, 0]
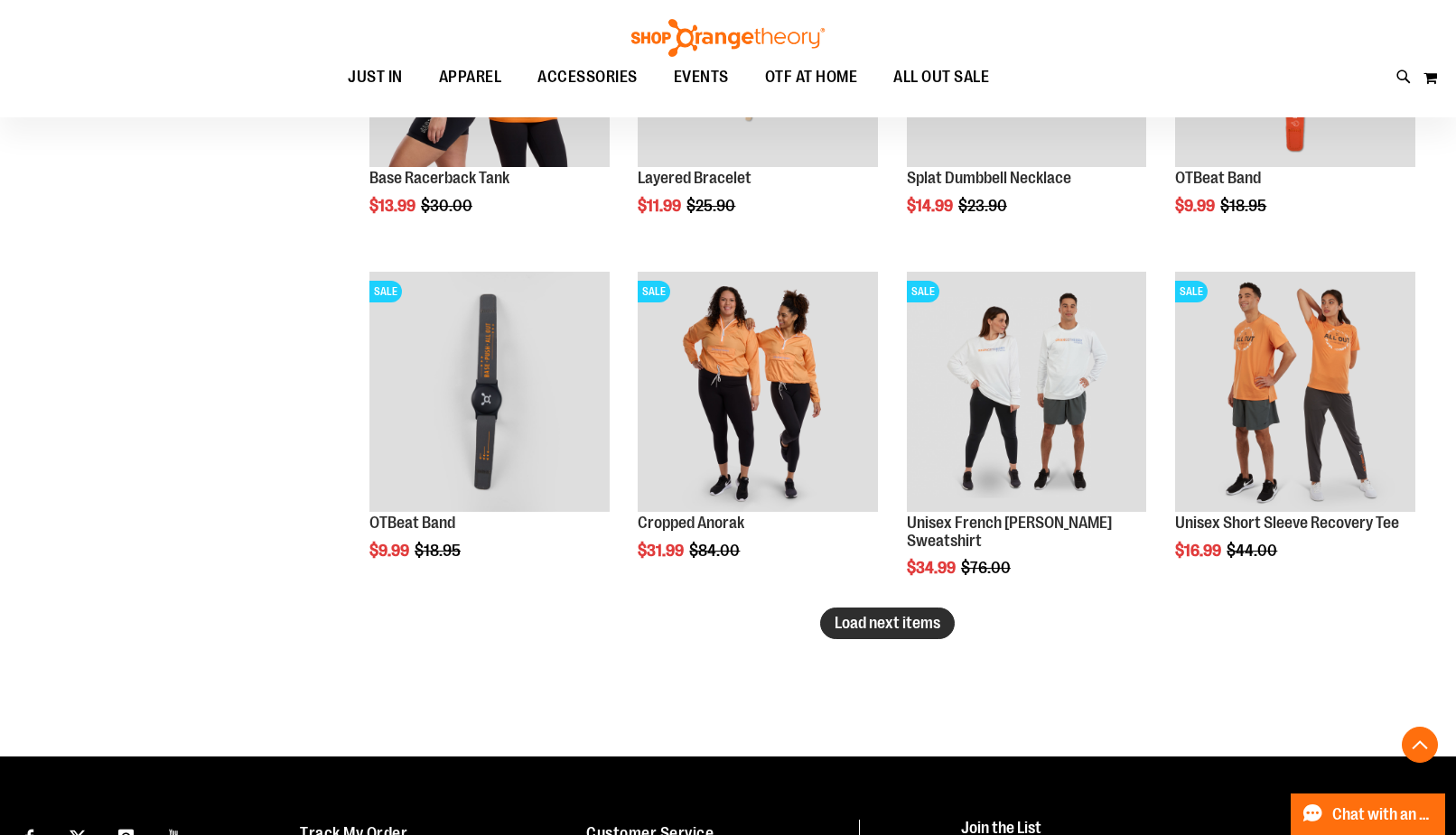
click at [937, 609] on button "Load next items" at bounding box center [887, 624] width 135 height 32
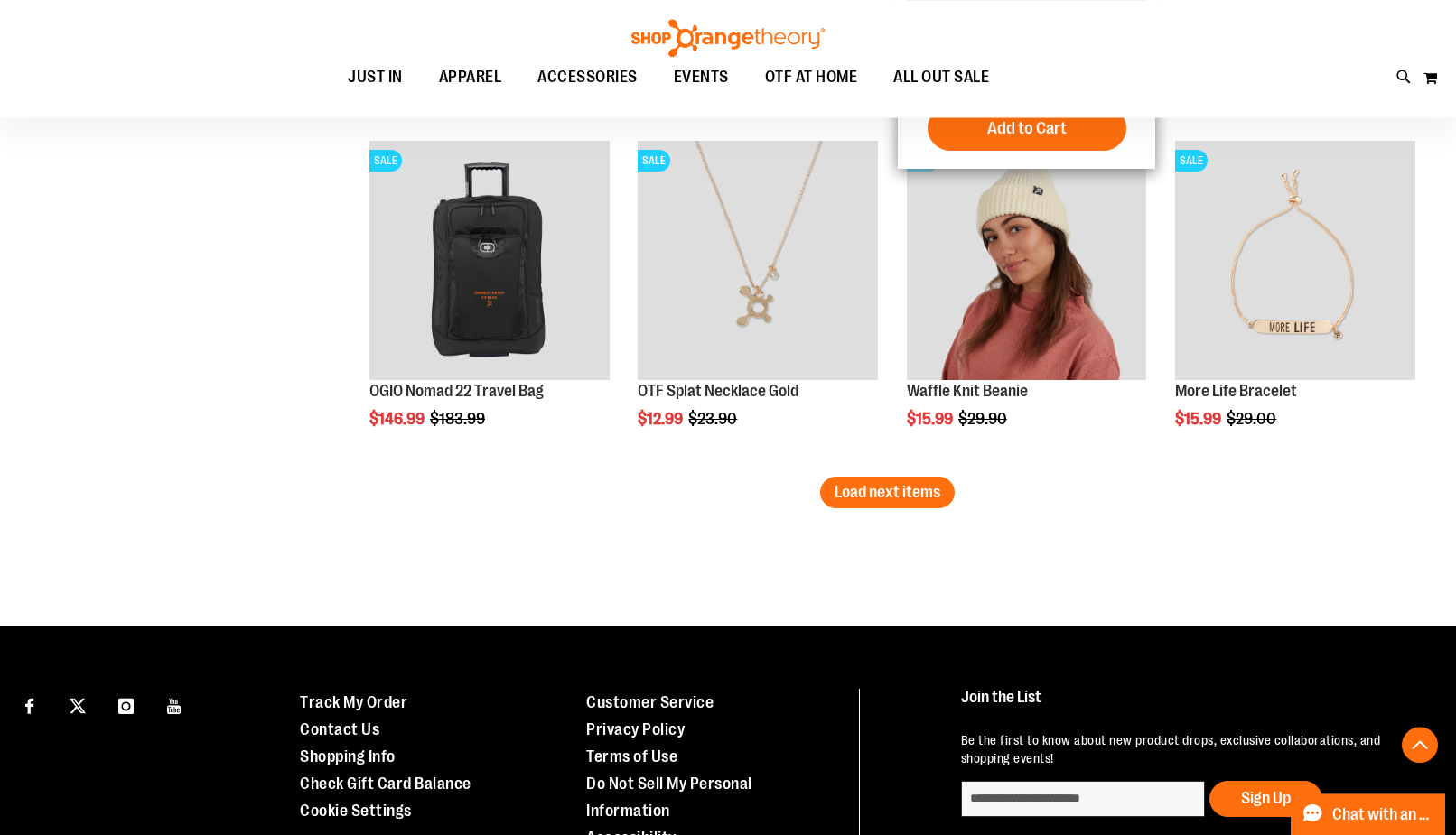
scroll to position [3852, 0]
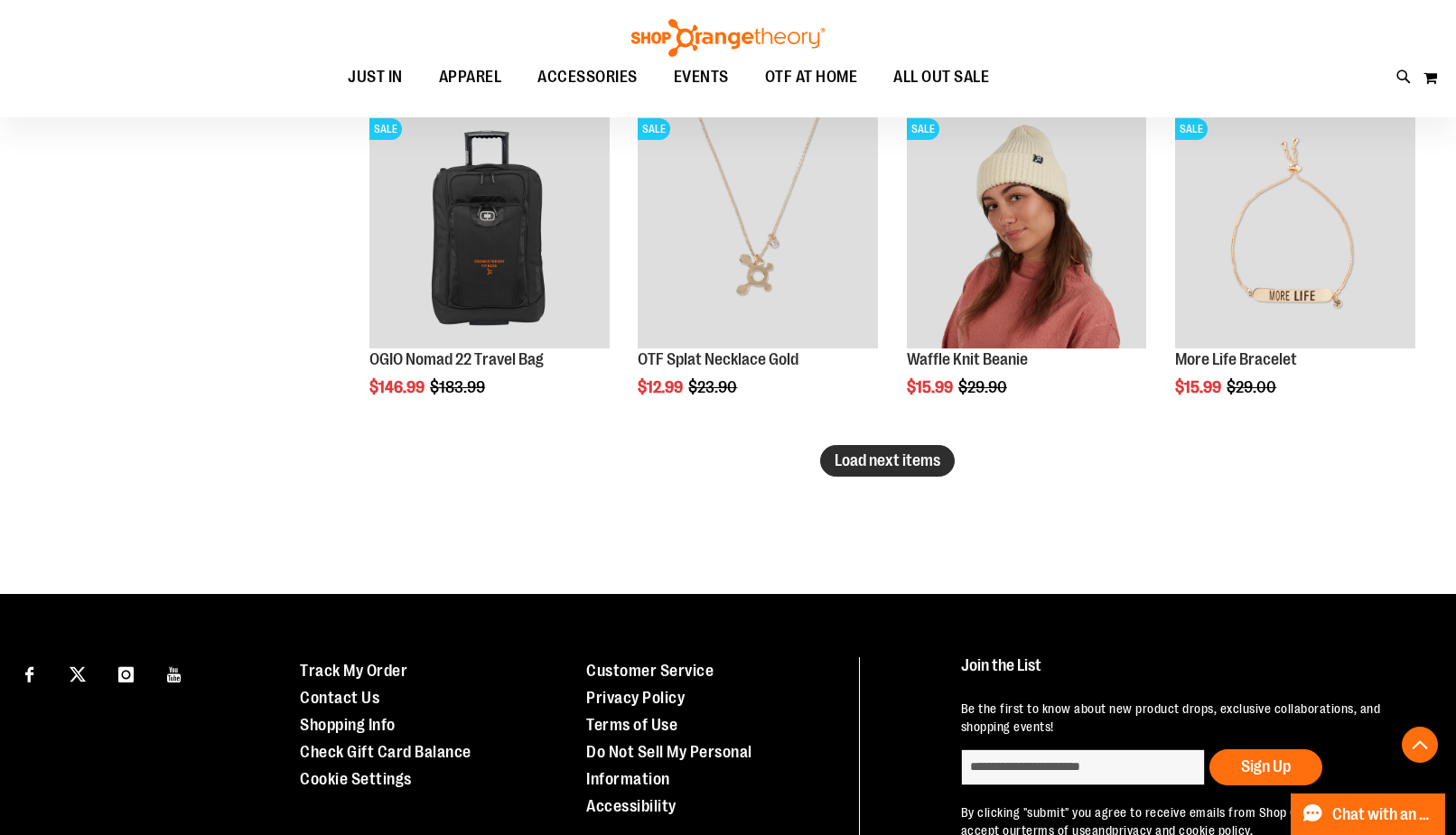
click at [877, 460] on span "Load next items" at bounding box center [887, 461] width 106 height 18
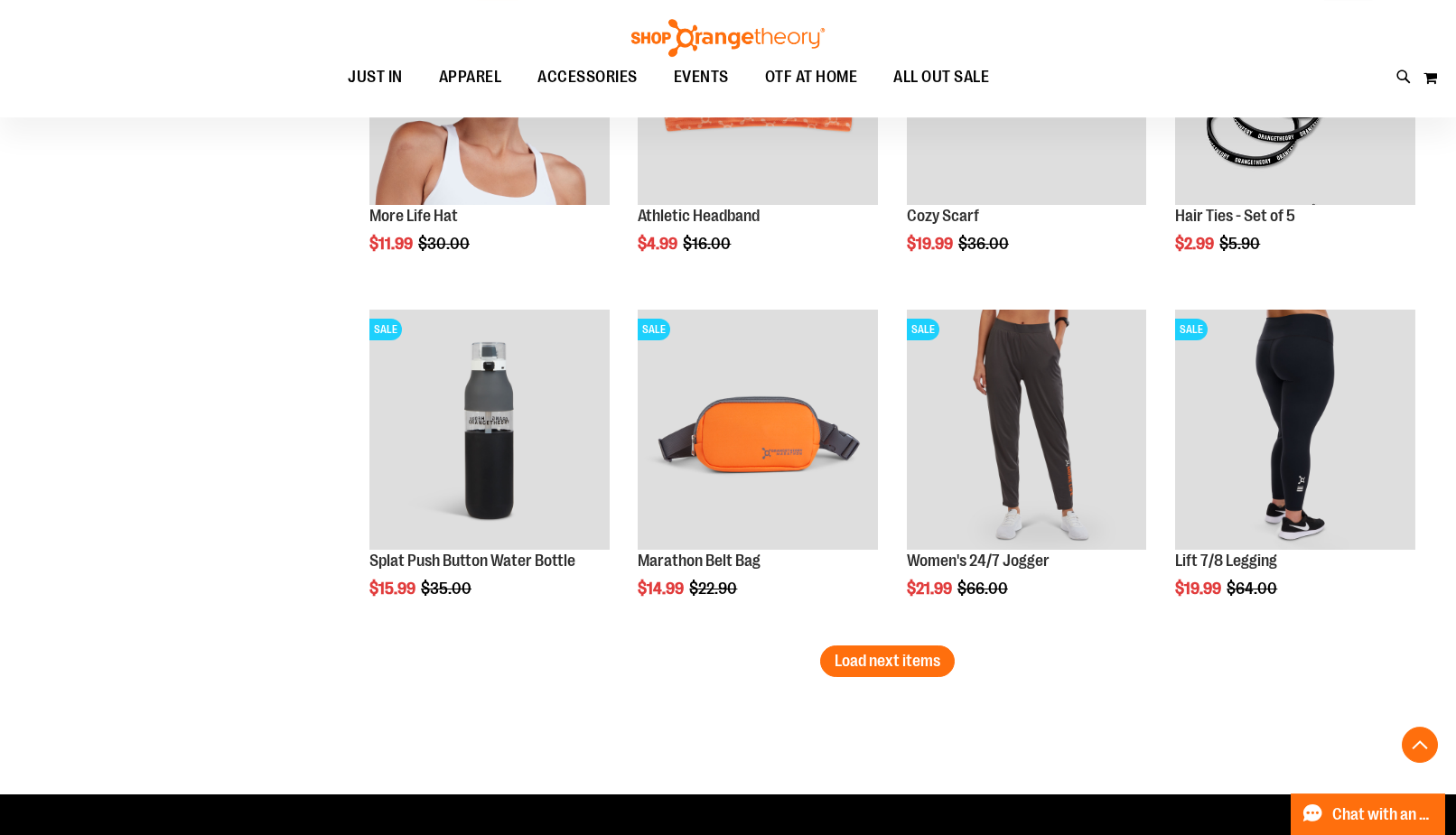
scroll to position [4865, 0]
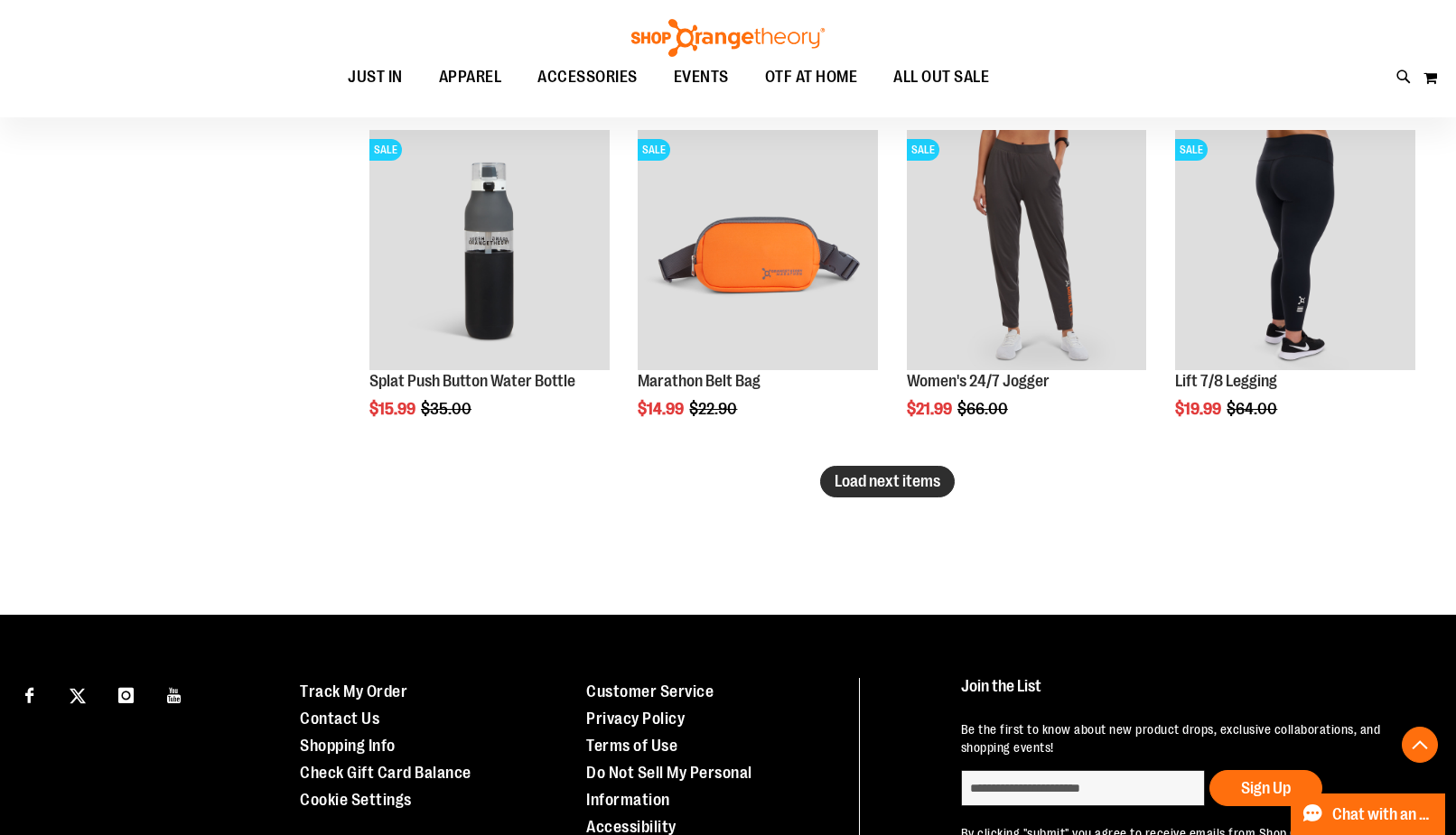
click at [882, 488] on span "Load next items" at bounding box center [887, 481] width 106 height 18
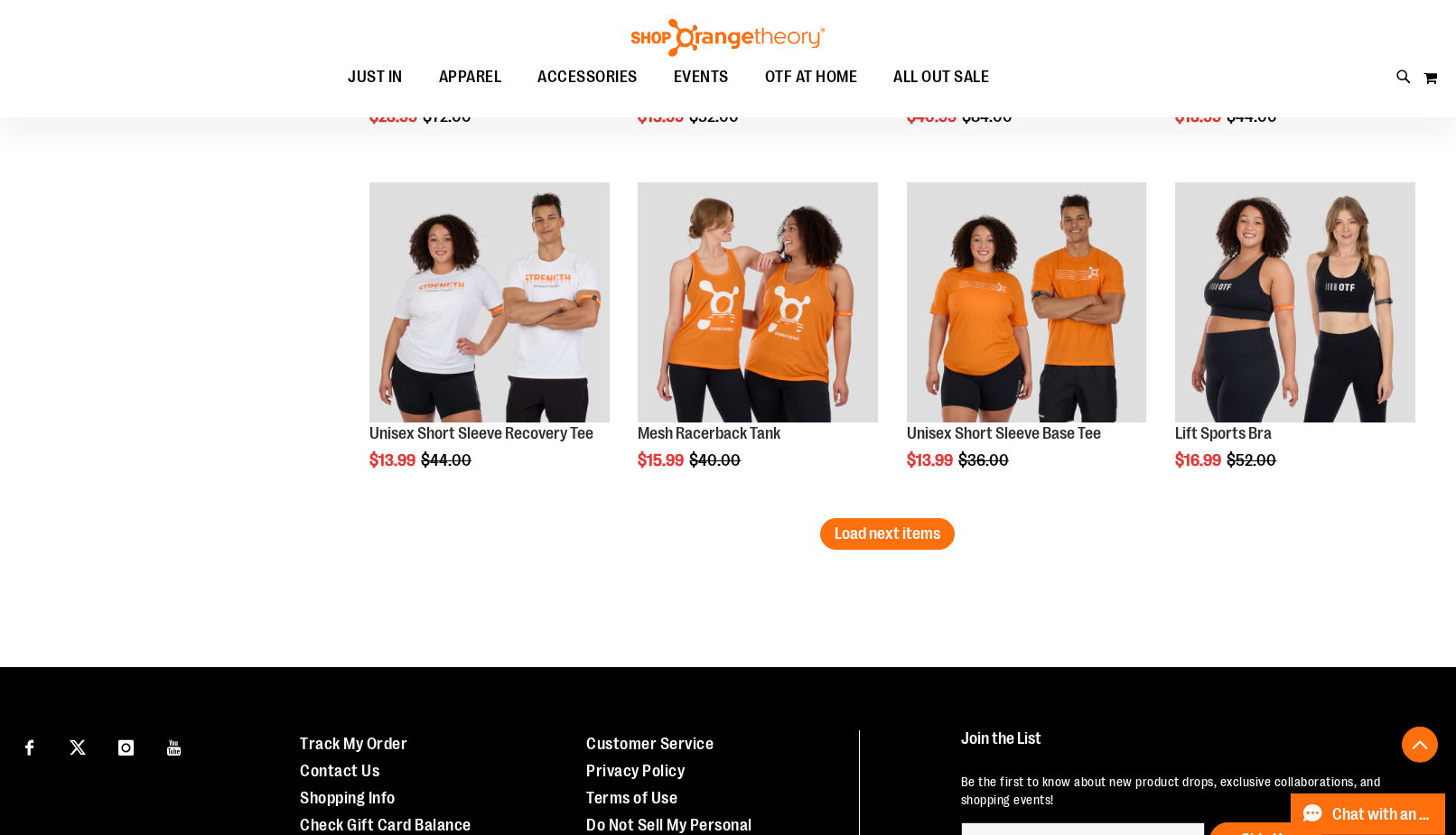
scroll to position [5878, 0]
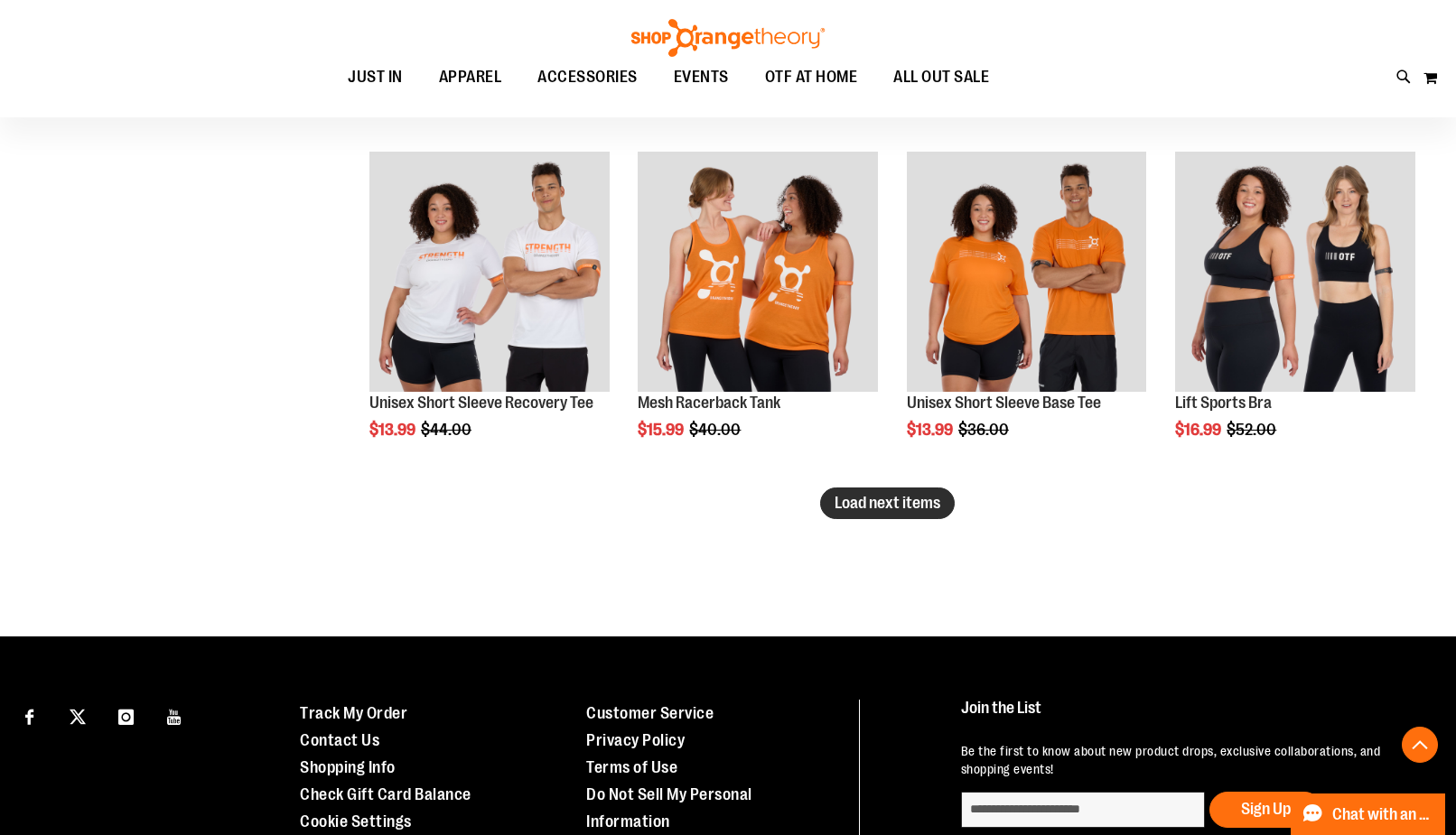
click at [916, 509] on span "Load next items" at bounding box center [887, 502] width 106 height 18
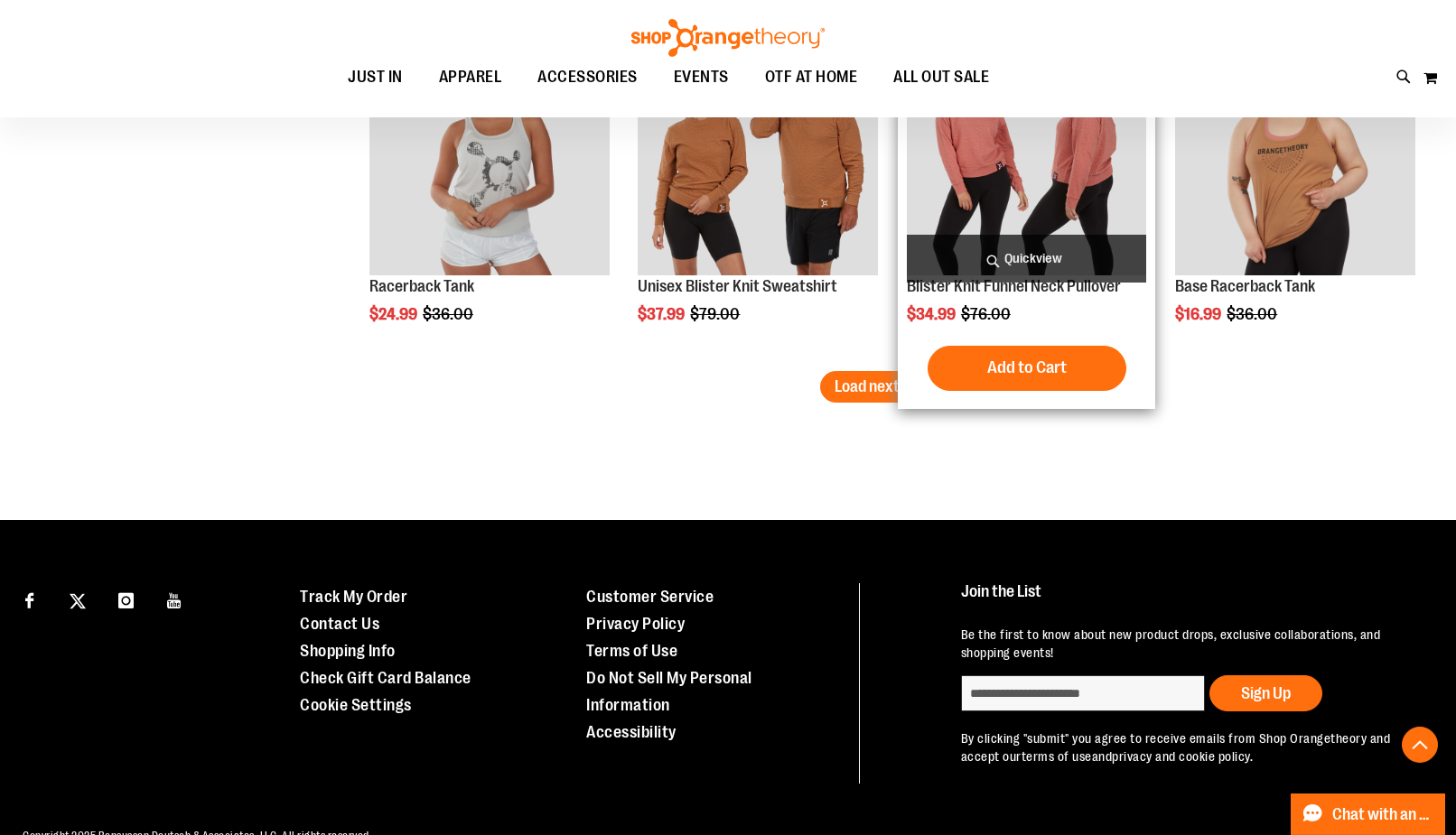
scroll to position [7069, 0]
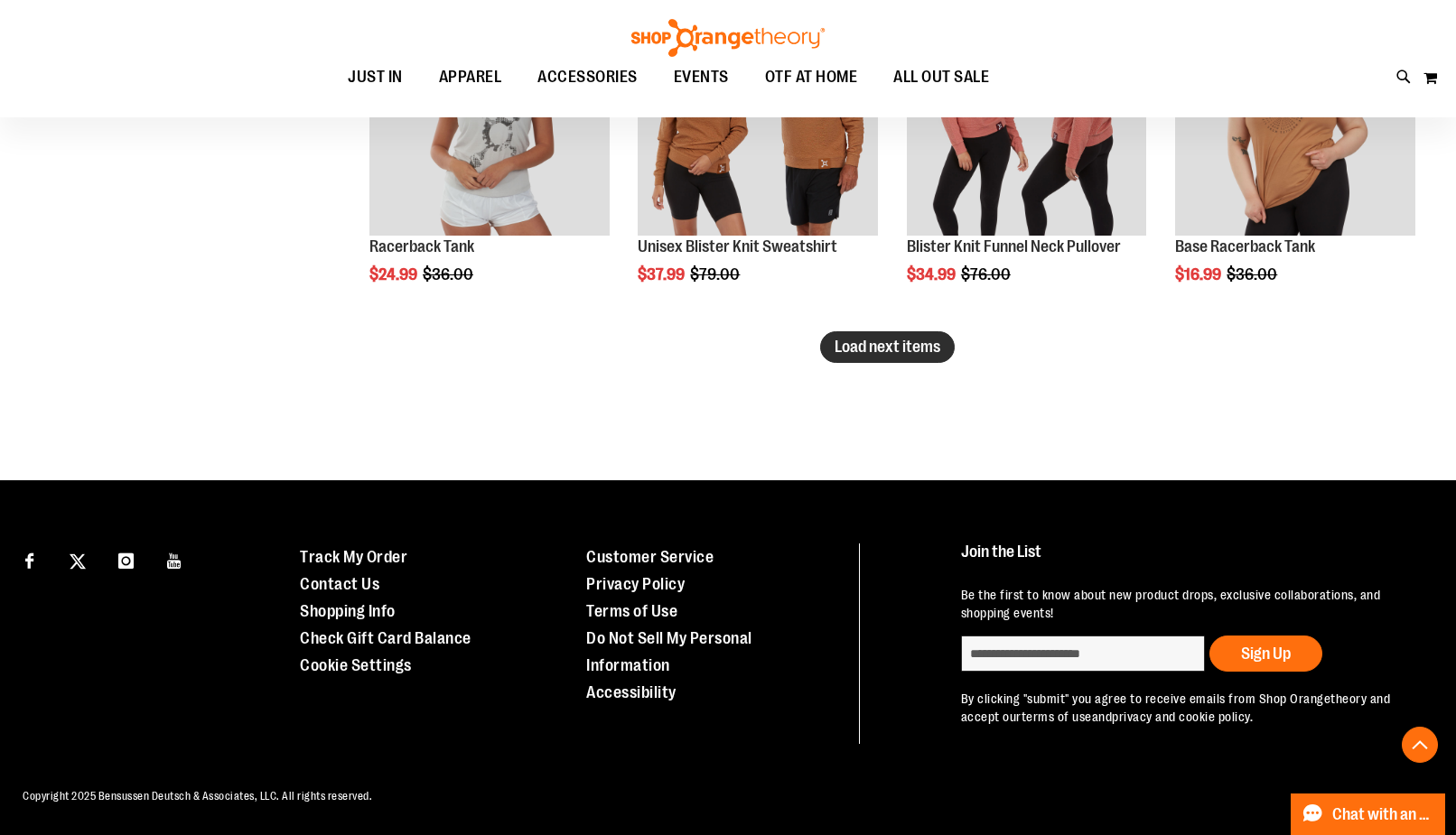
click at [946, 345] on button "Load next items" at bounding box center [887, 347] width 135 height 32
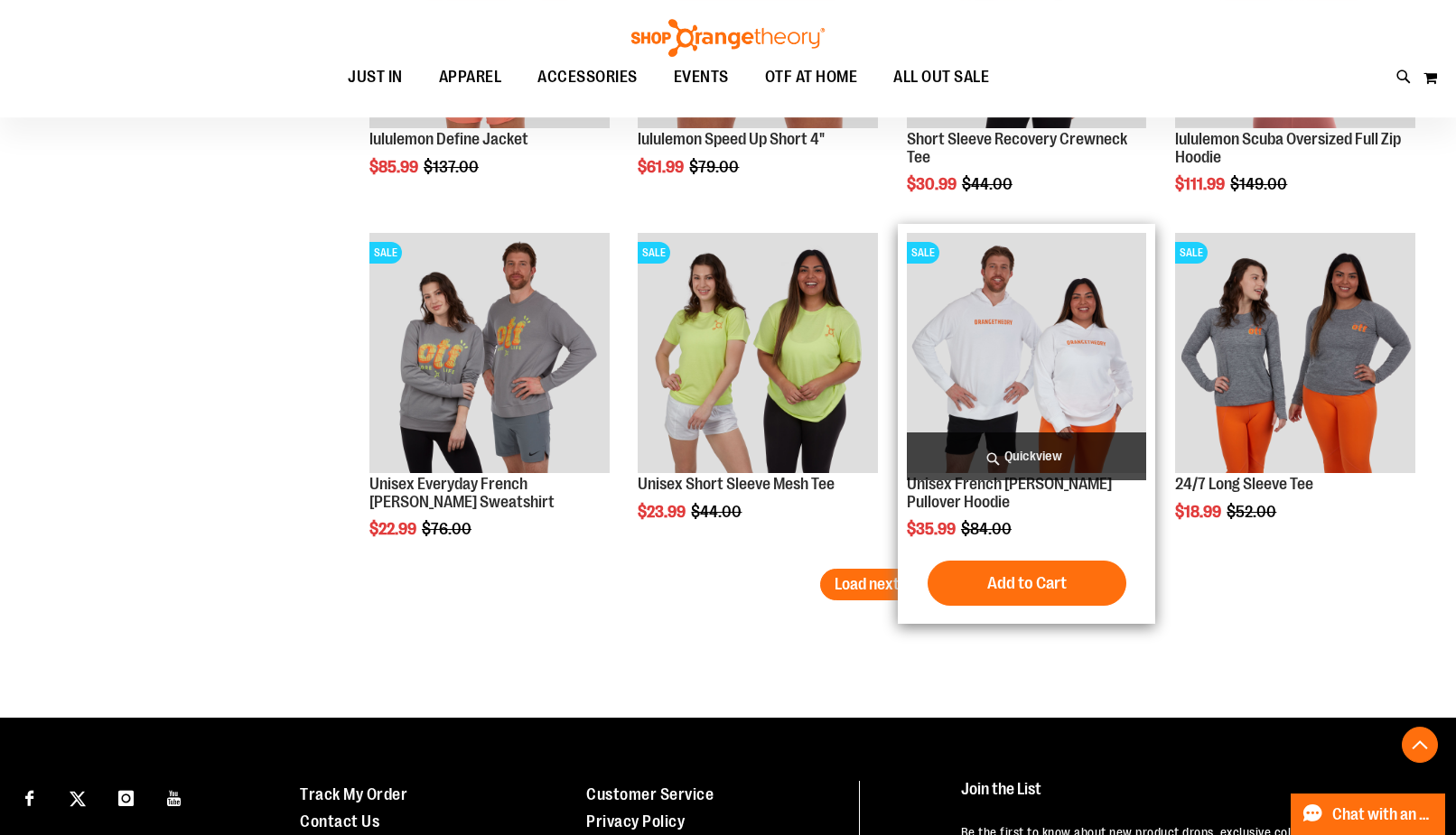
scroll to position [7867, 0]
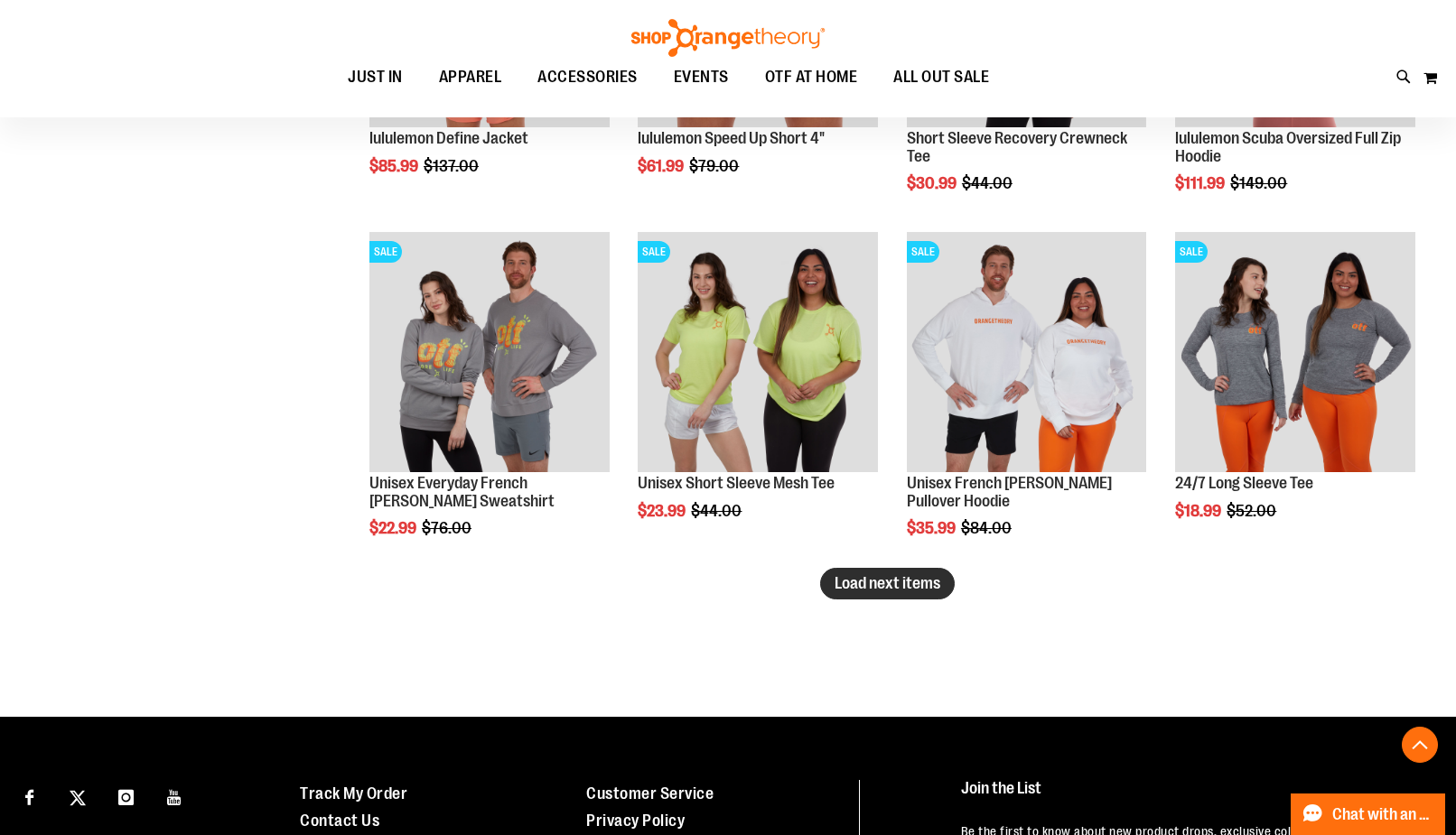
click at [840, 583] on span "Load next items" at bounding box center [887, 583] width 106 height 18
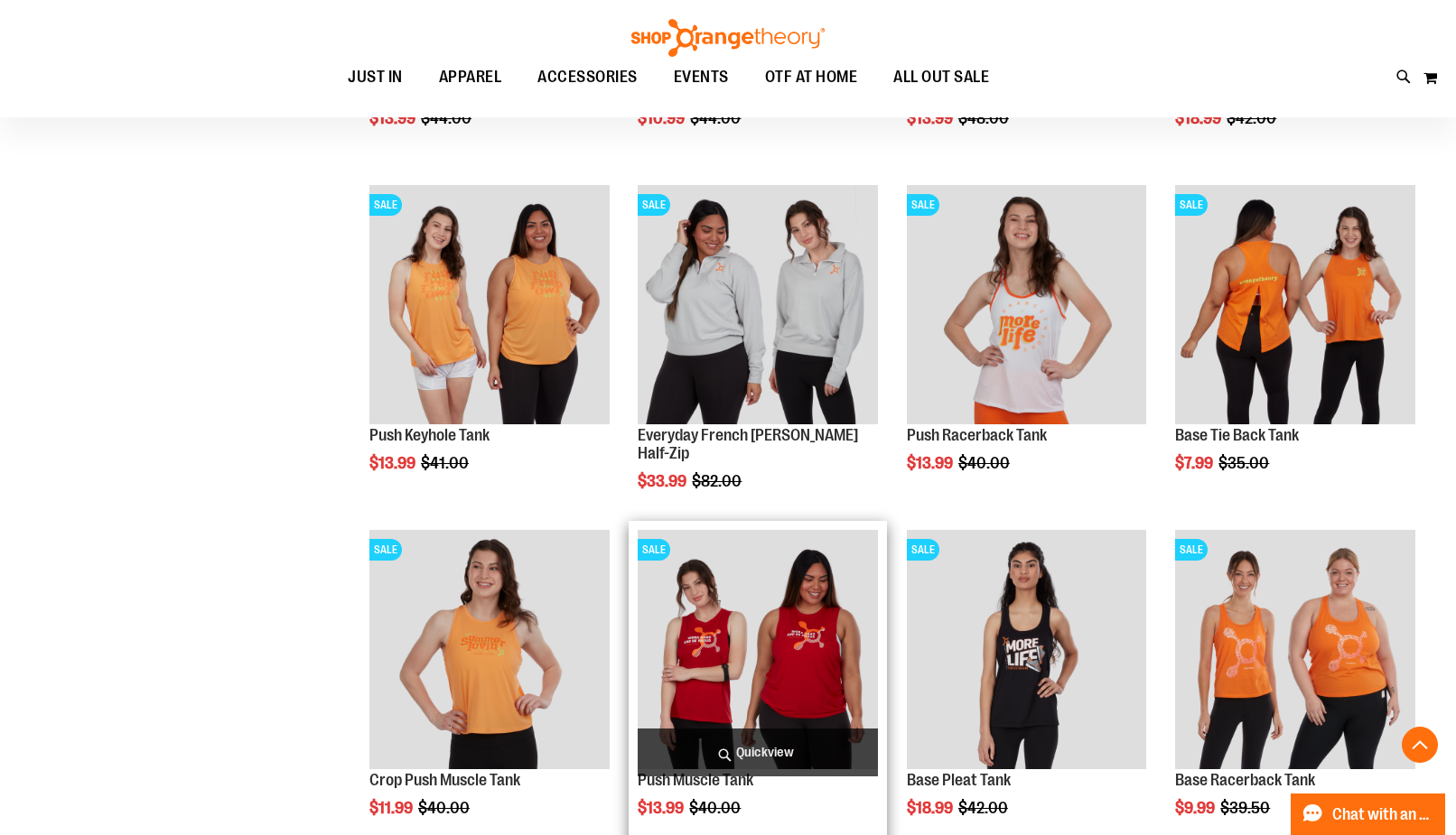
scroll to position [9064, 0]
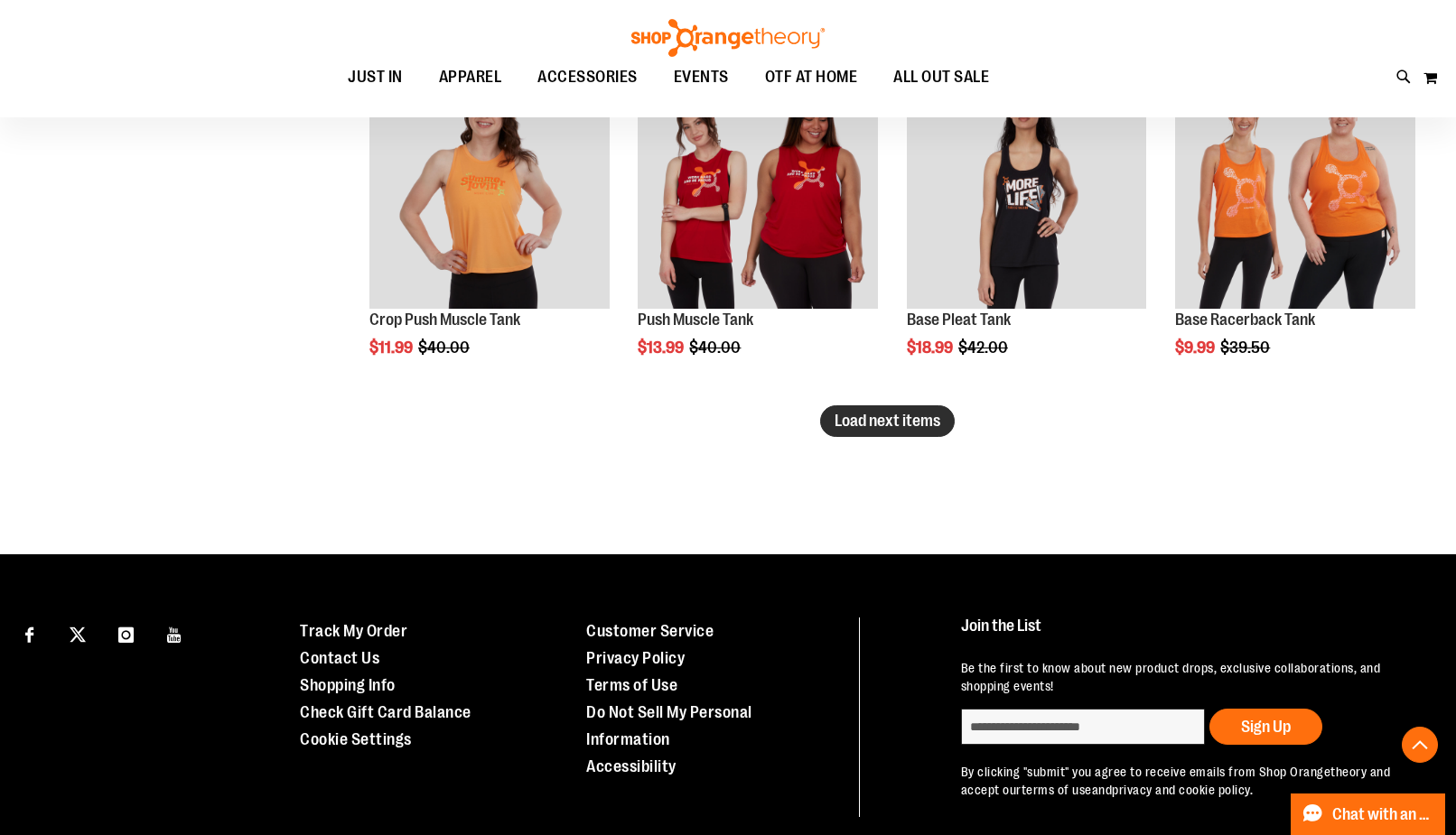
click at [932, 420] on span "Load next items" at bounding box center [887, 421] width 106 height 18
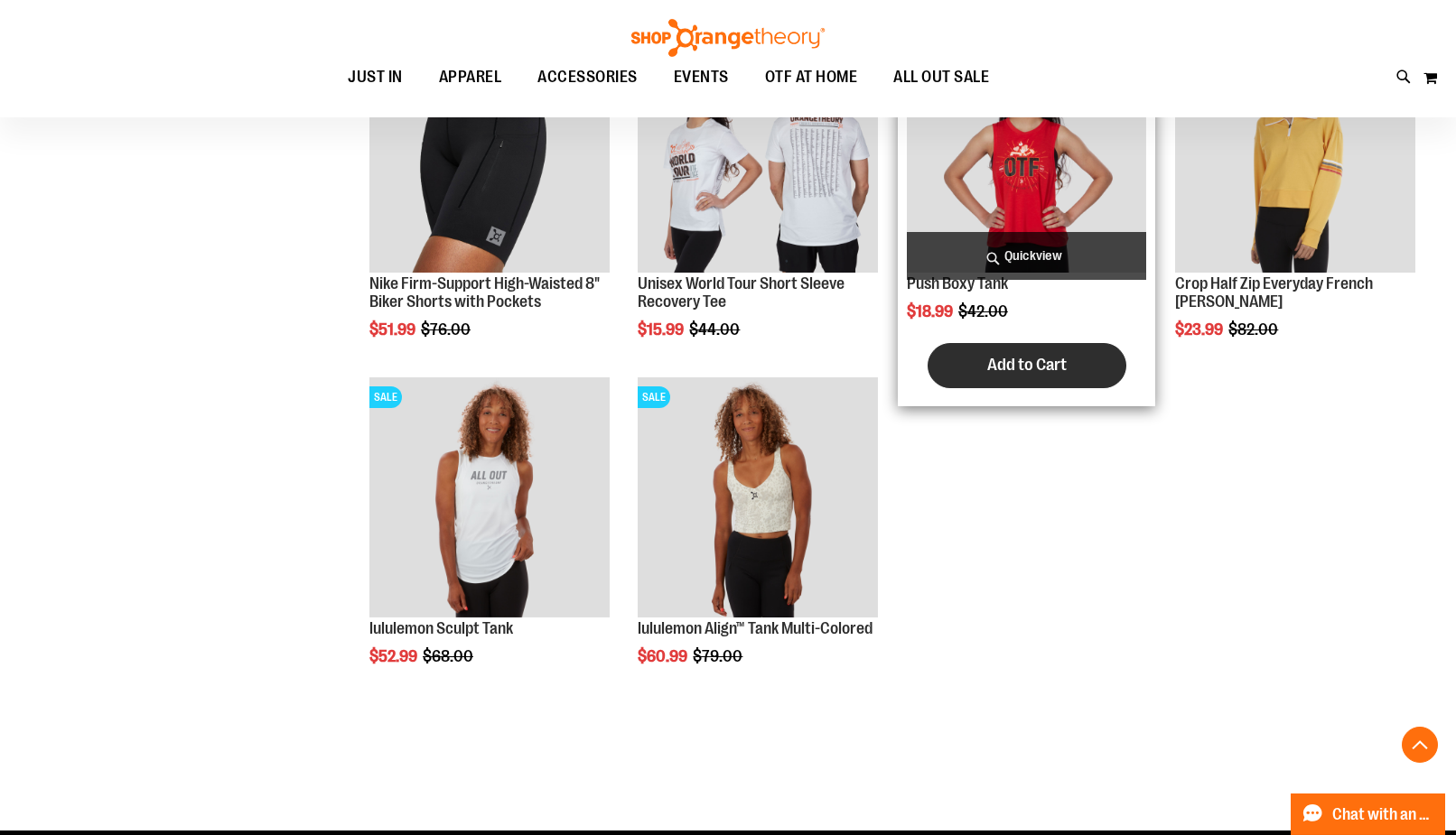
scroll to position [9587, 0]
